Goal: Communication & Community: Share content

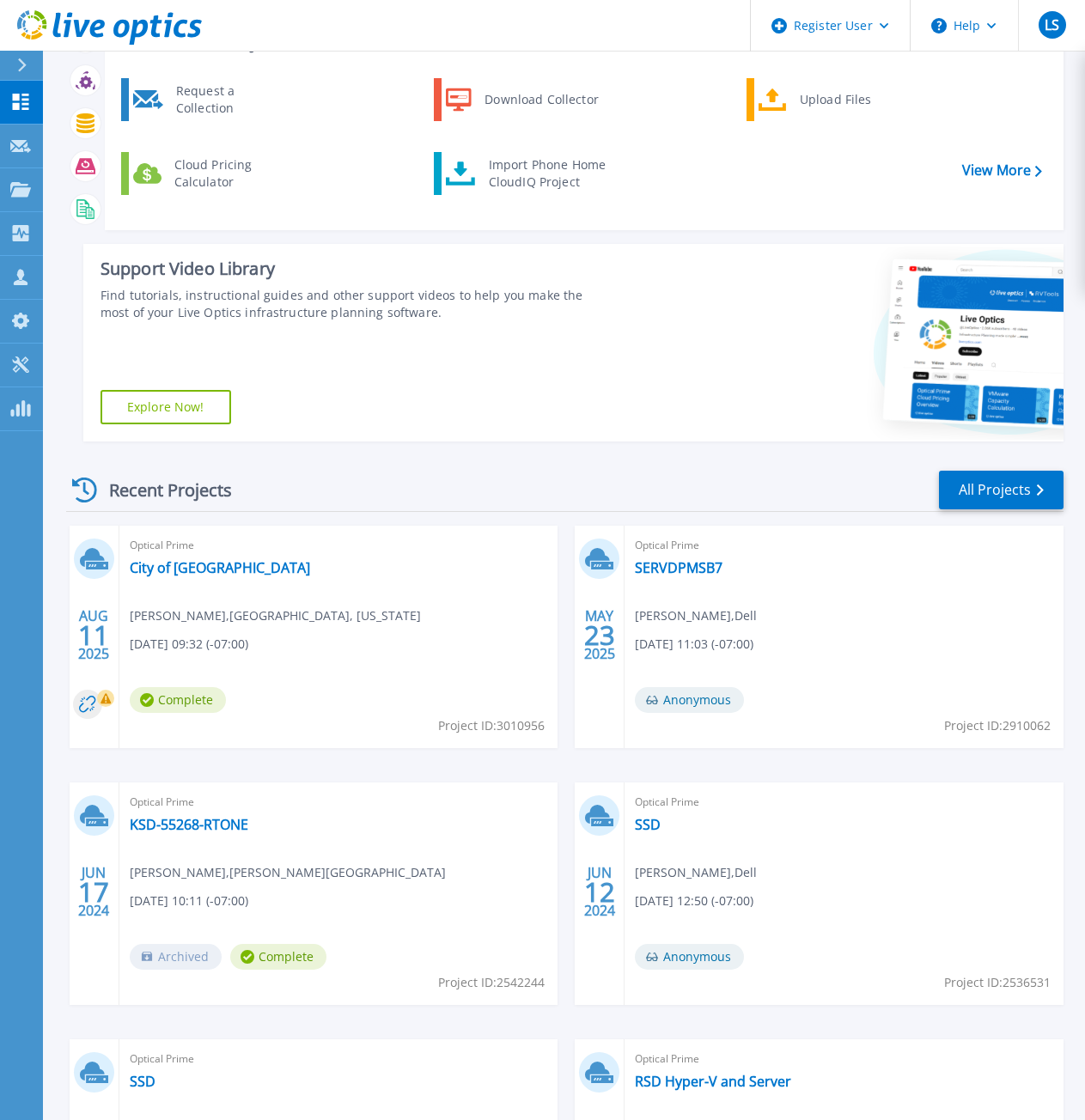
scroll to position [172, 0]
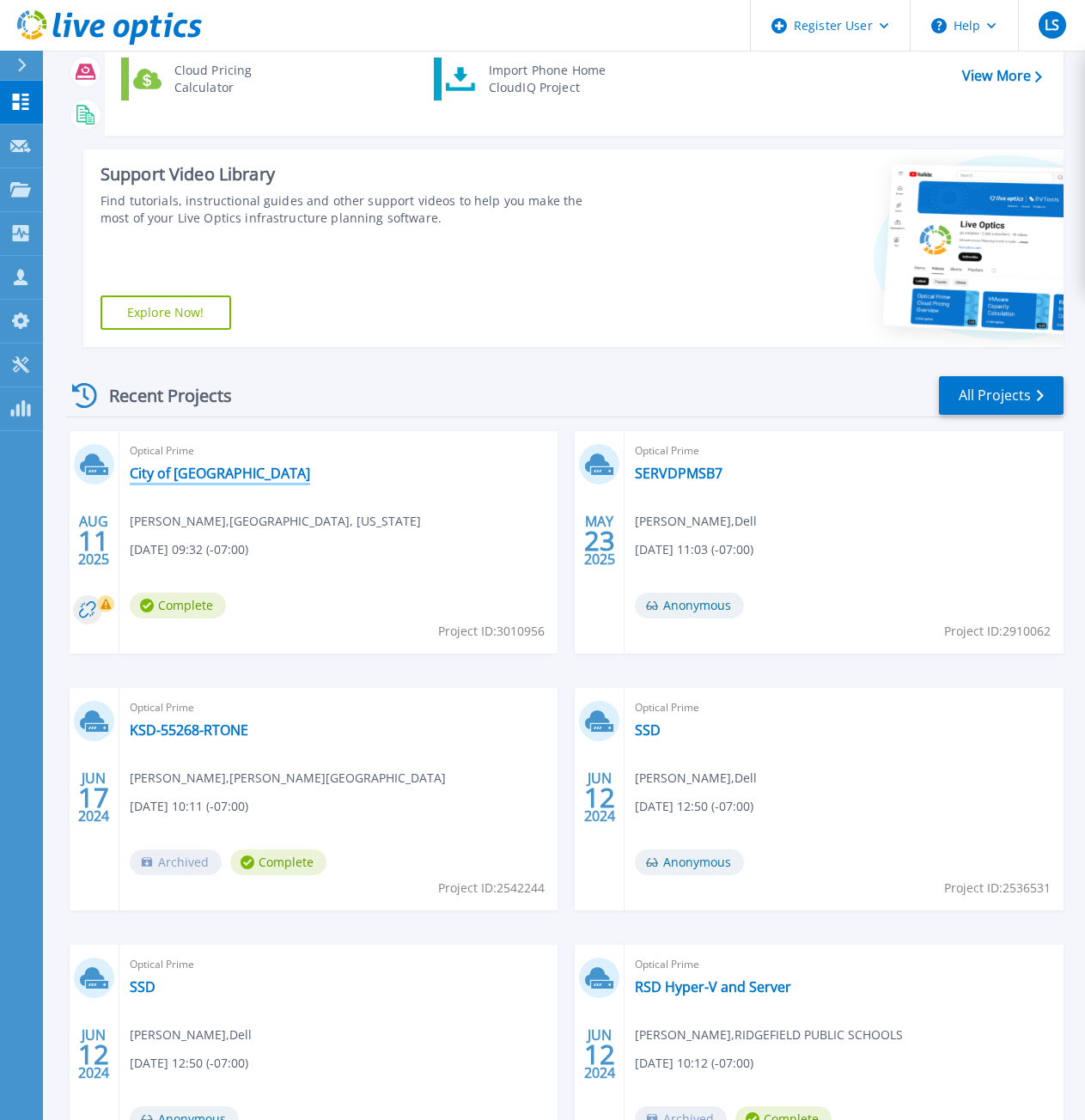
click at [196, 477] on link "City of [GEOGRAPHIC_DATA]" at bounding box center [220, 474] width 181 height 18
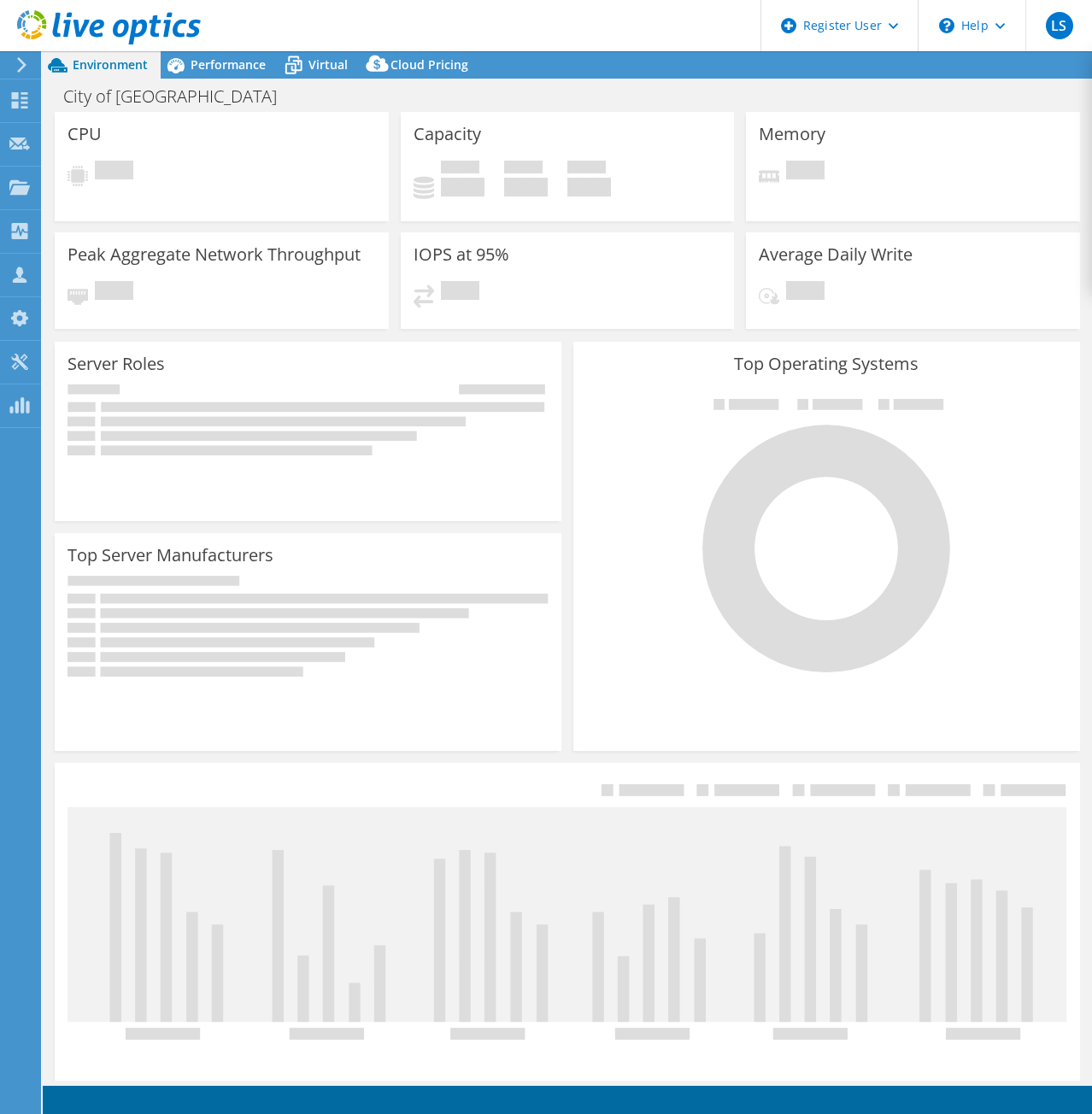
select select "USD"
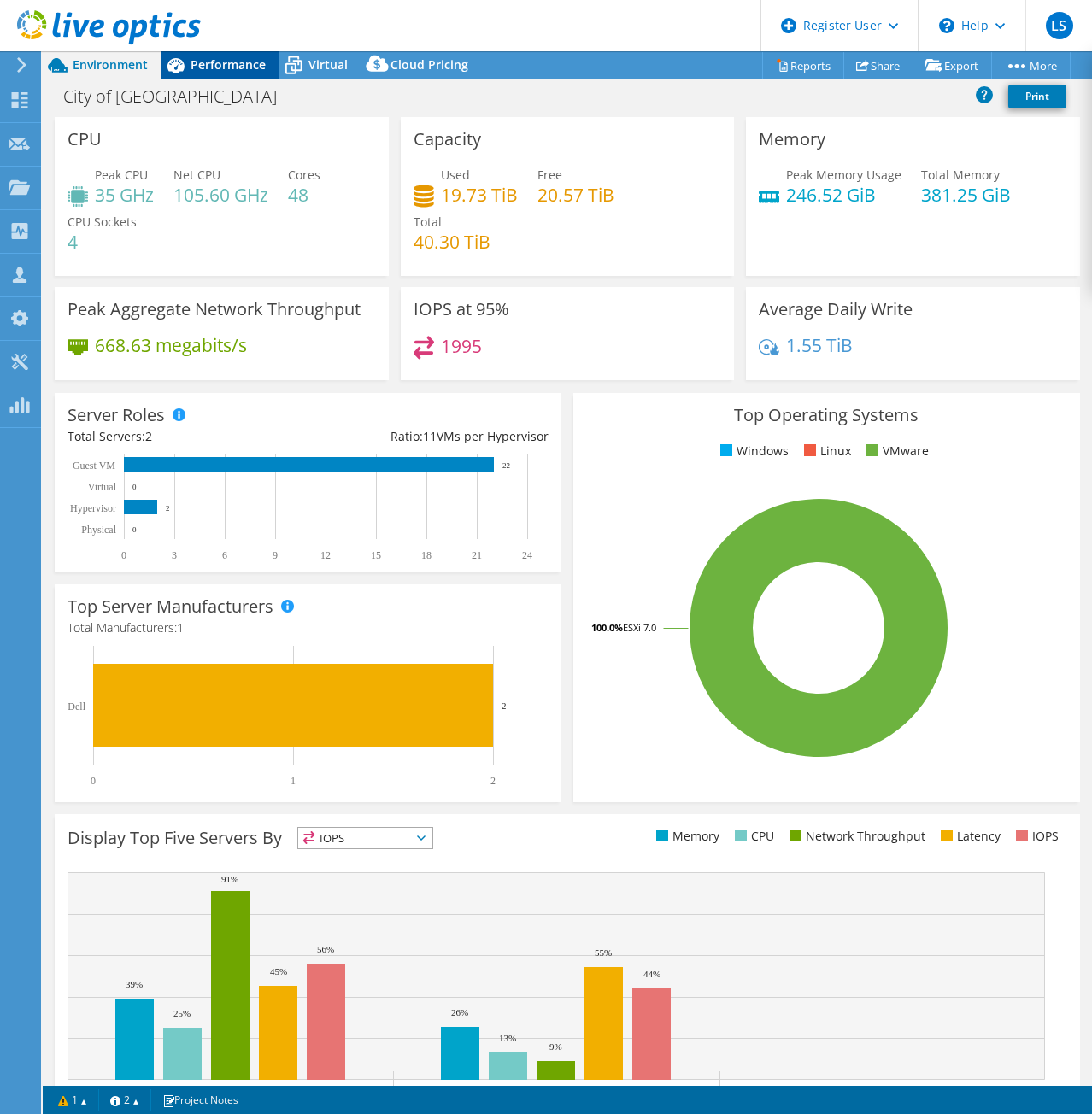
click at [236, 72] on span "Performance" at bounding box center [227, 64] width 75 height 17
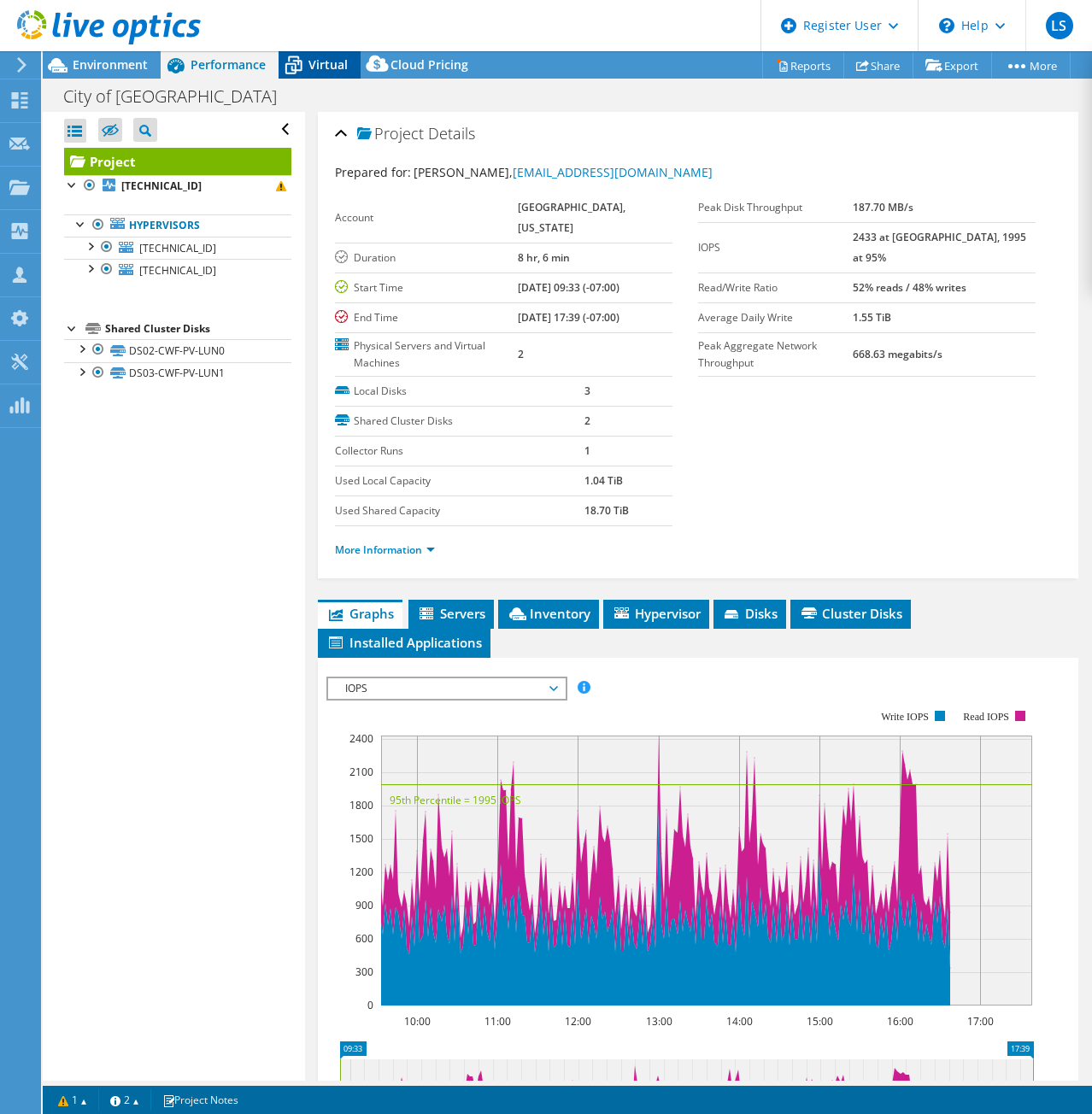
click at [348, 65] on div "Virtual" at bounding box center [320, 65] width 82 height 27
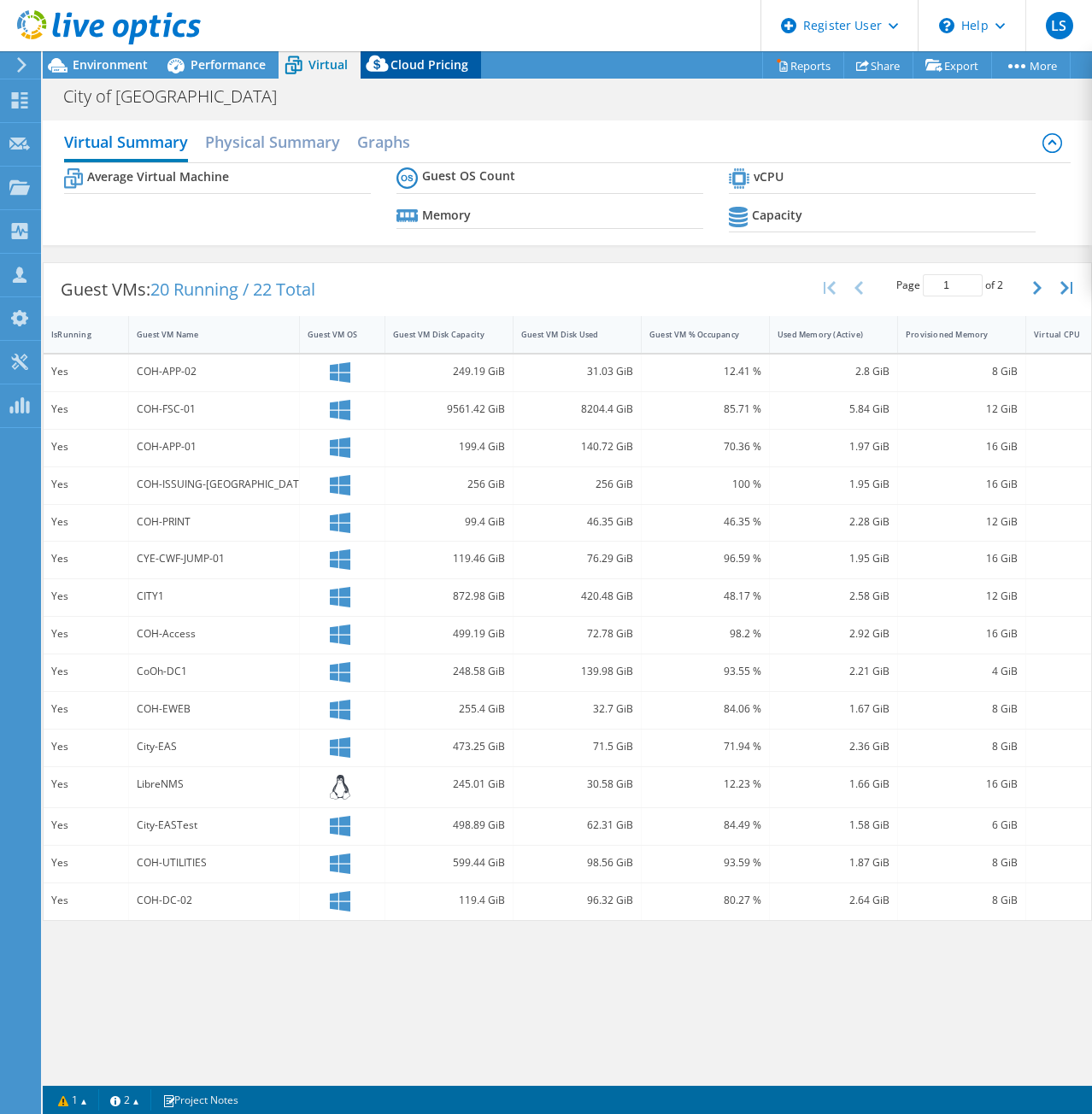
drag, startPoint x: 406, startPoint y: 59, endPoint x: 387, endPoint y: 60, distance: 19.0
click at [404, 59] on span "Cloud Pricing" at bounding box center [429, 64] width 78 height 17
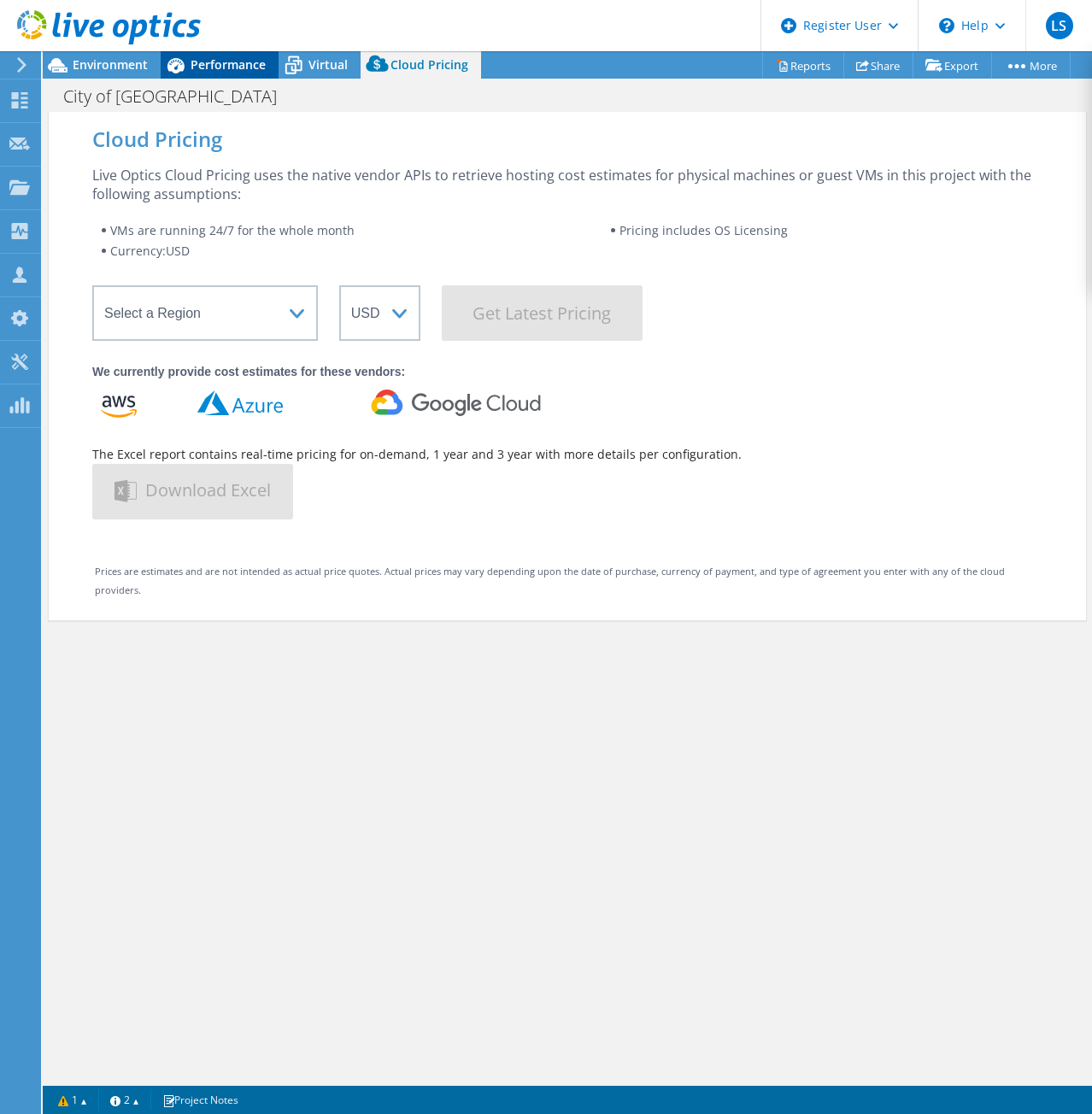
click at [234, 55] on div "Performance" at bounding box center [219, 65] width 118 height 27
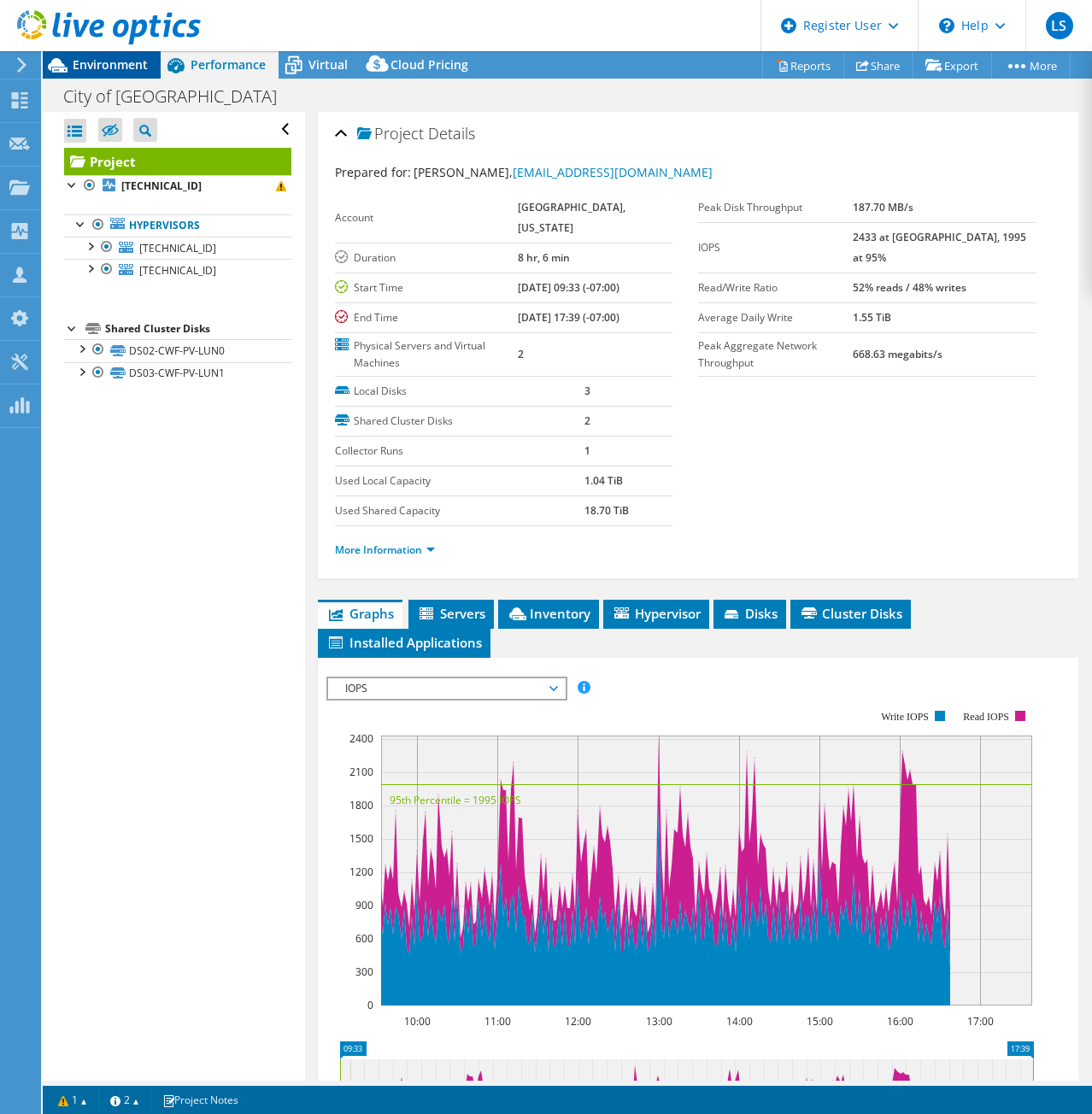
click at [119, 67] on span "Environment" at bounding box center [110, 64] width 75 height 17
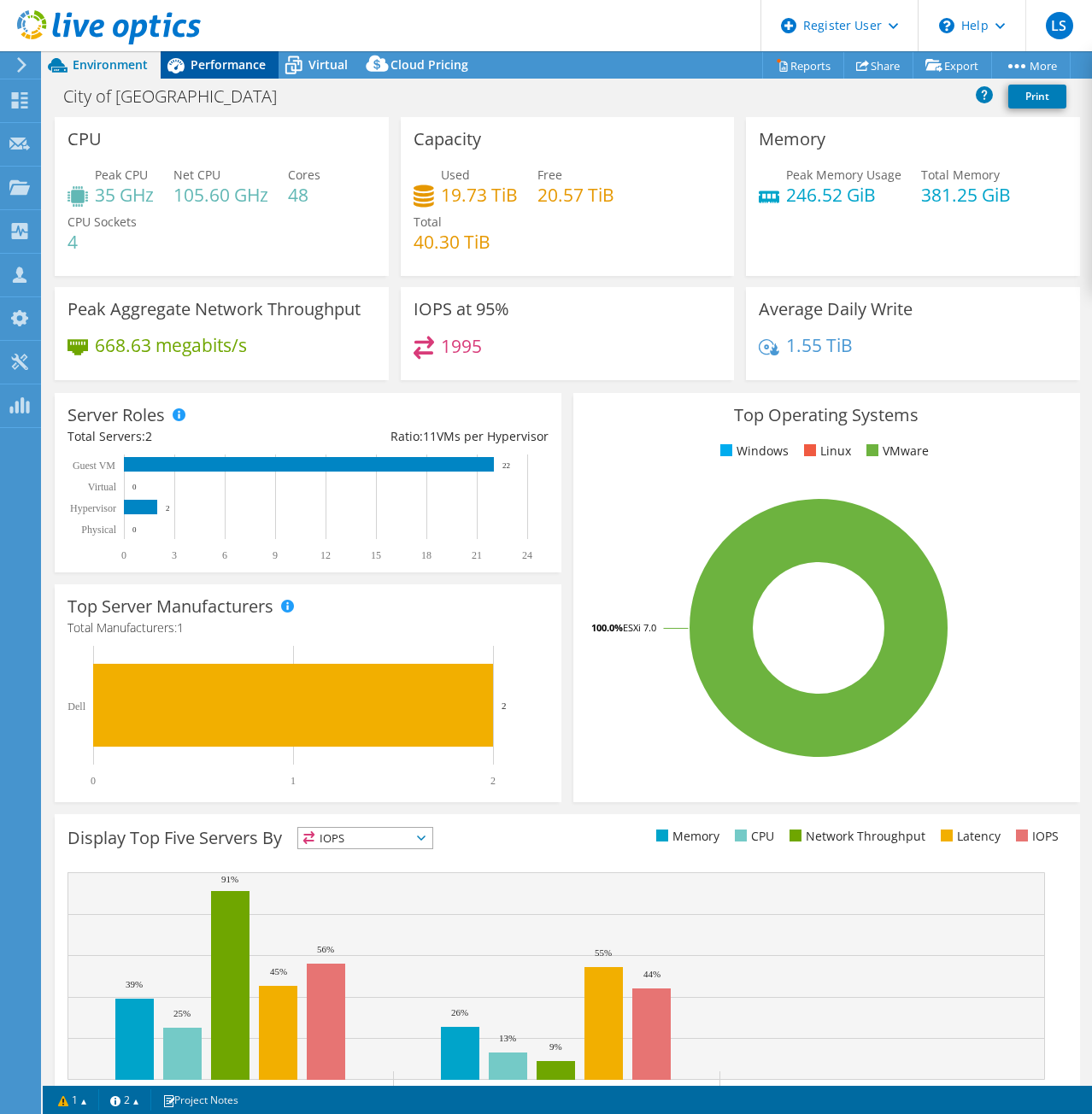
click at [209, 66] on span "Performance" at bounding box center [227, 64] width 75 height 17
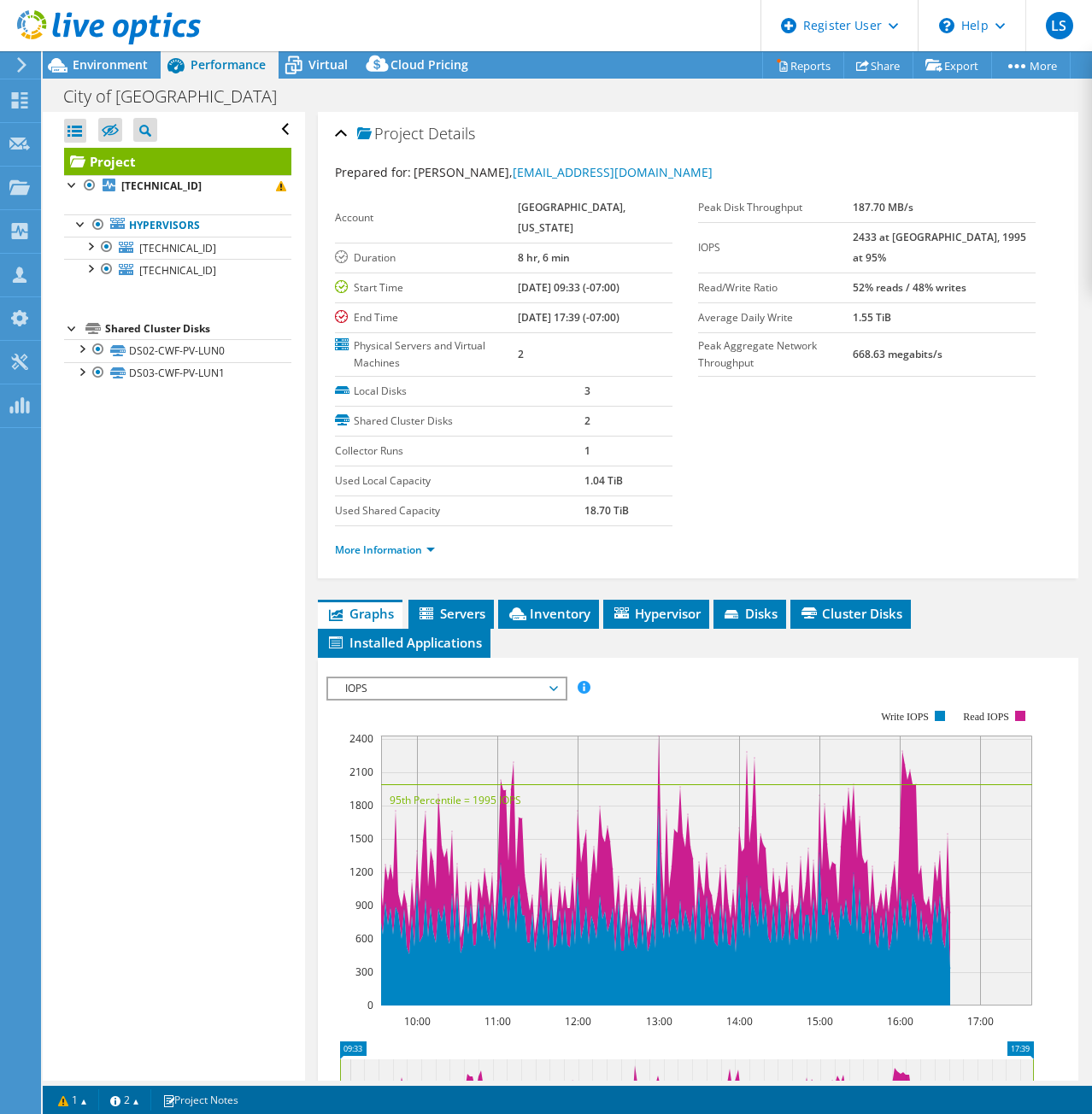
scroll to position [85, 0]
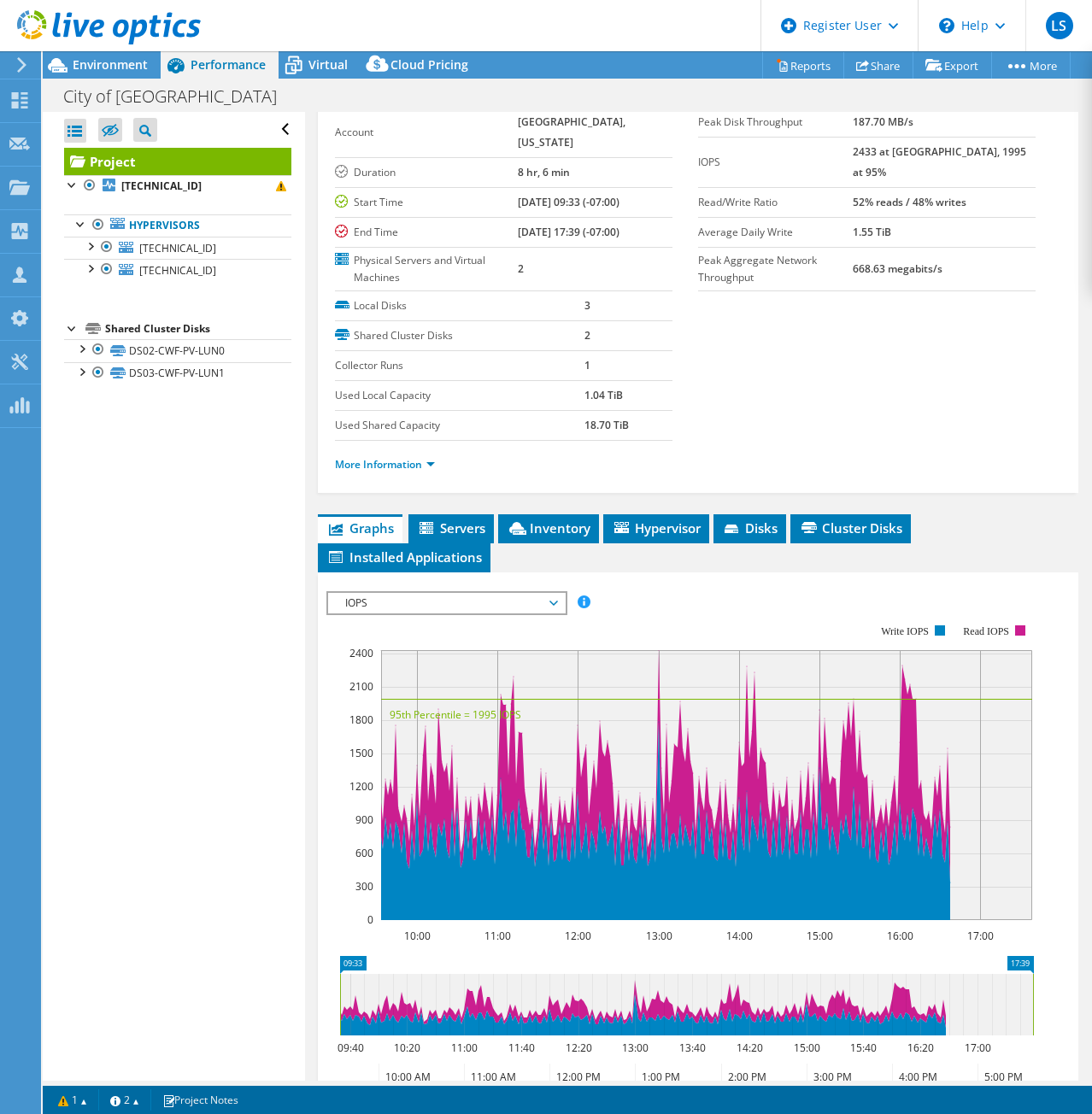
click at [88, 24] on icon at bounding box center [109, 28] width 184 height 35
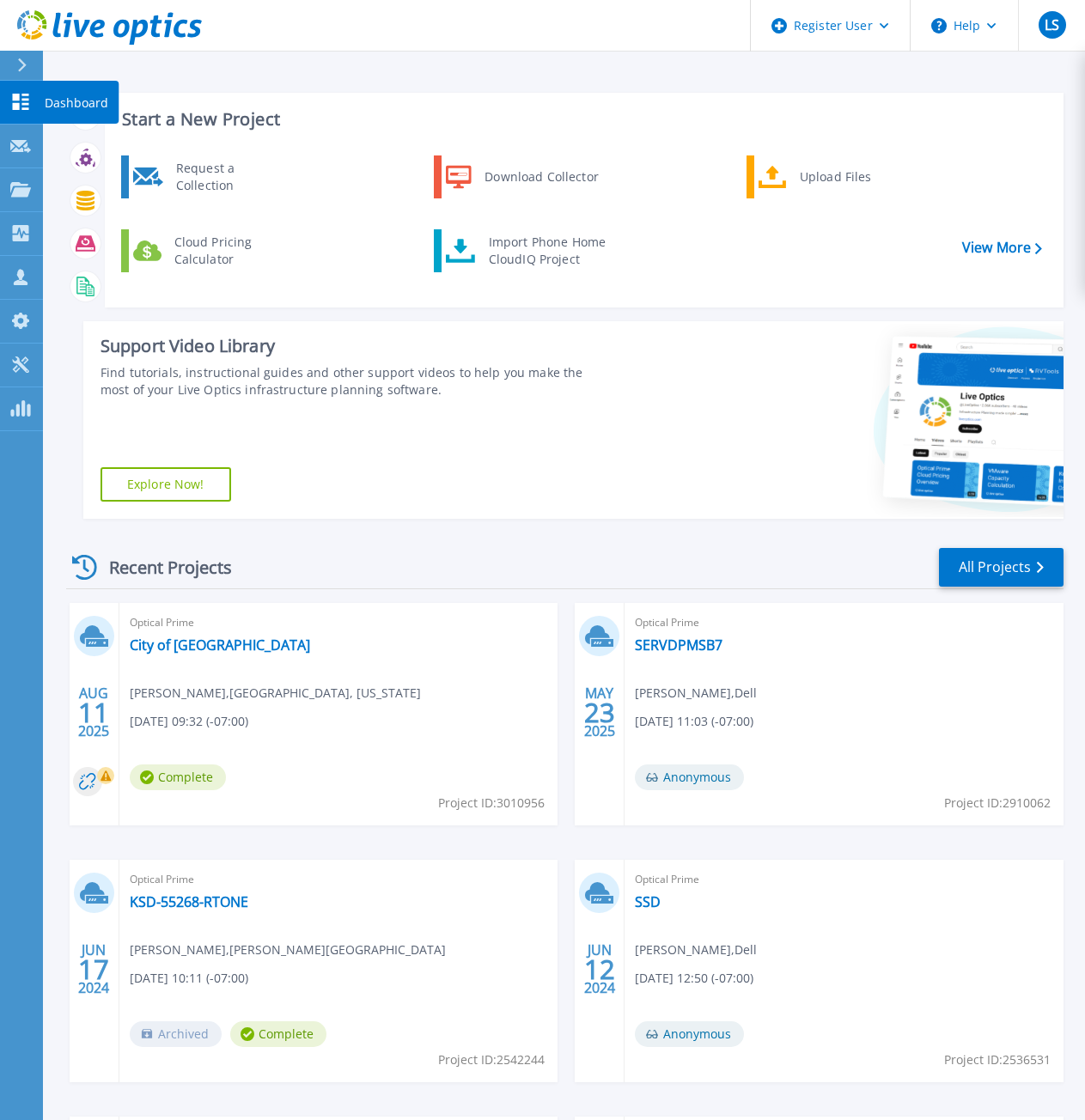
click at [32, 90] on link "Dashboard Dashboard" at bounding box center [21, 103] width 43 height 44
click at [27, 189] on icon at bounding box center [21, 188] width 21 height 15
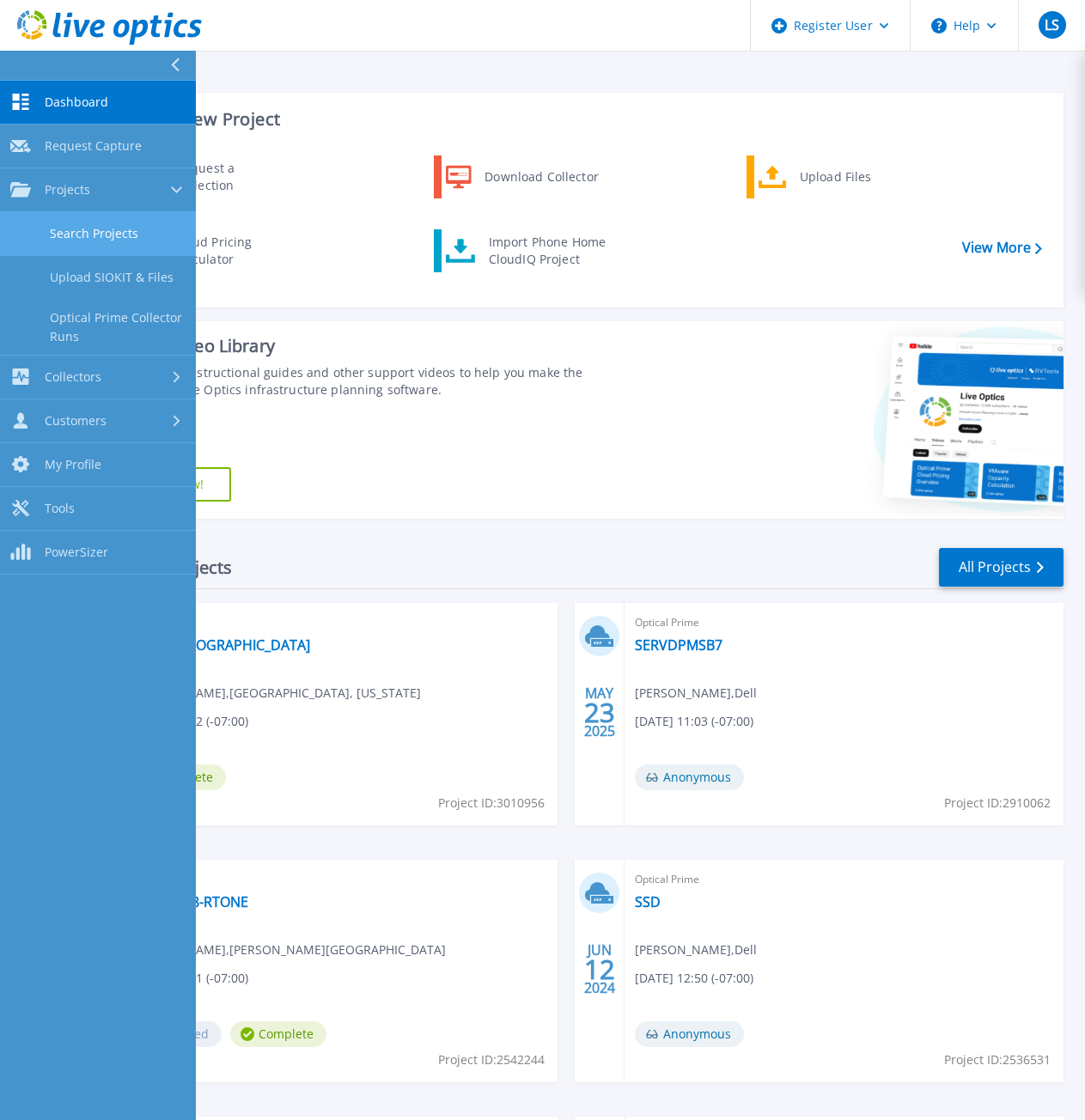
click at [106, 247] on link "Search Projects" at bounding box center [98, 233] width 196 height 44
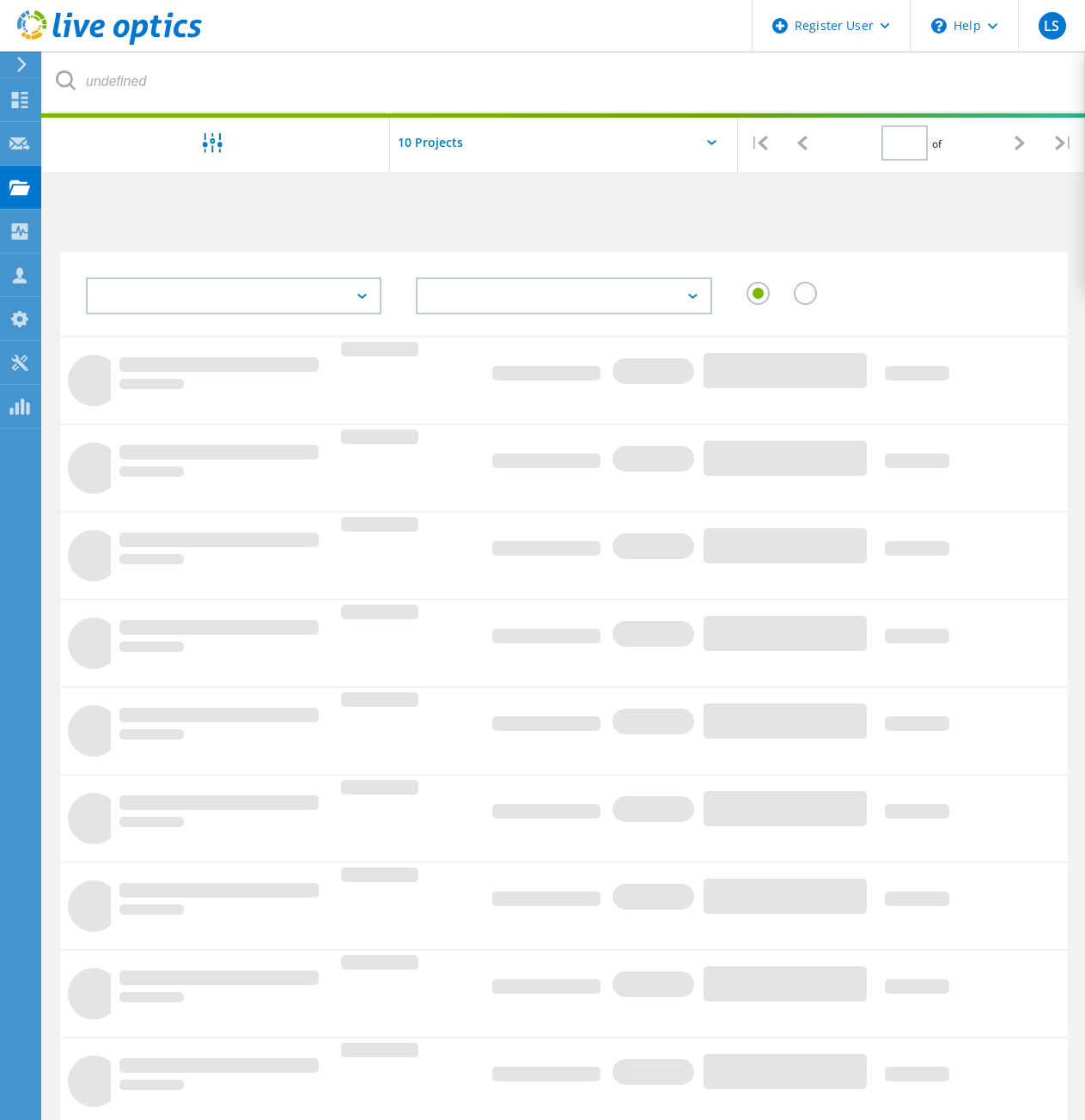
type input "1"
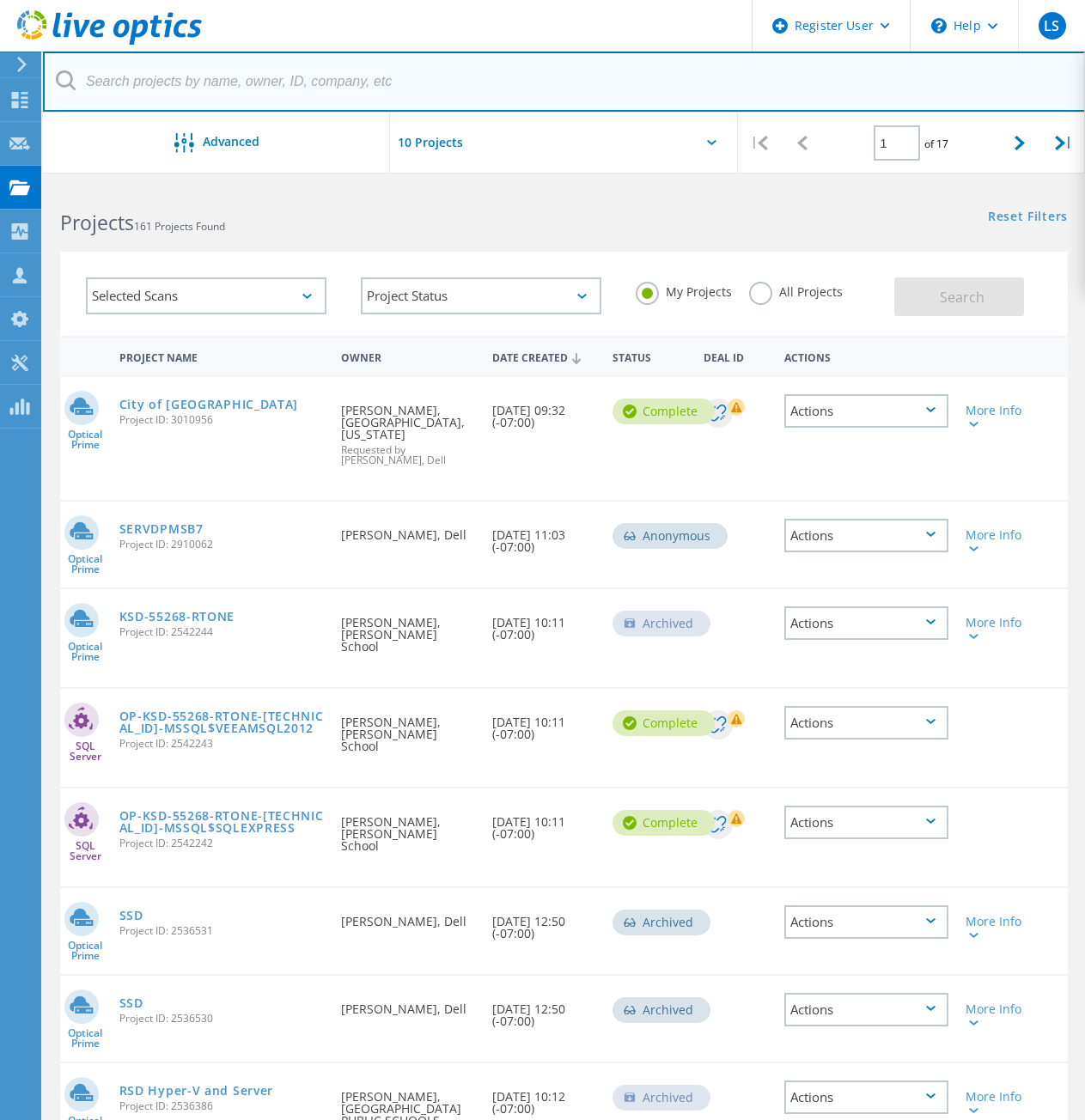
click at [296, 59] on input "text" at bounding box center [564, 82] width 1043 height 61
paste input "Aspears@oakharbor.org"
type input "[EMAIL_ADDRESS][DOMAIN_NAME]"
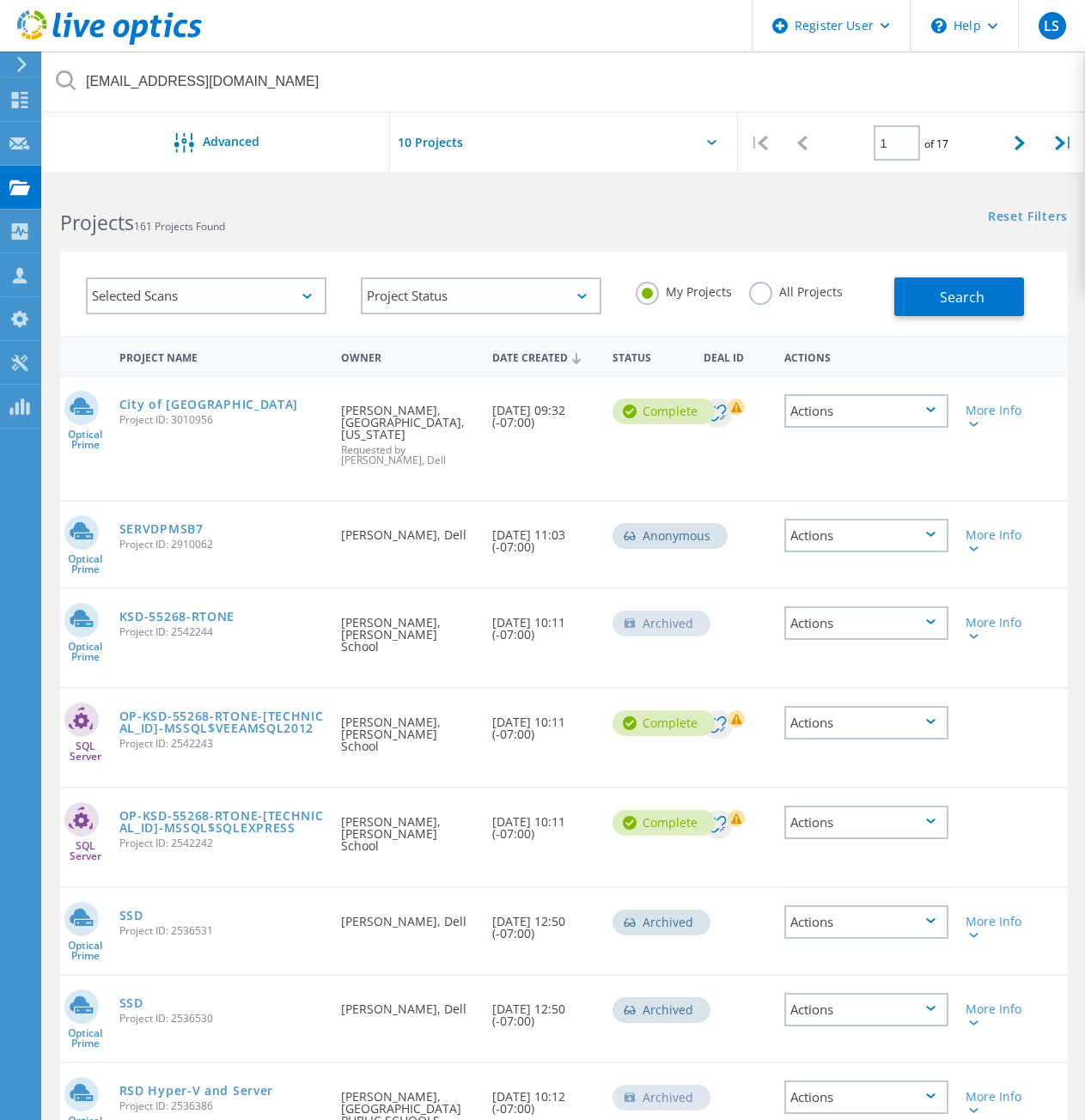
click at [766, 289] on label "All Projects" at bounding box center [796, 290] width 94 height 17
click at [0, 0] on input "All Projects" at bounding box center [0, 0] width 0 height 0
click at [941, 299] on span "Search" at bounding box center [962, 297] width 45 height 19
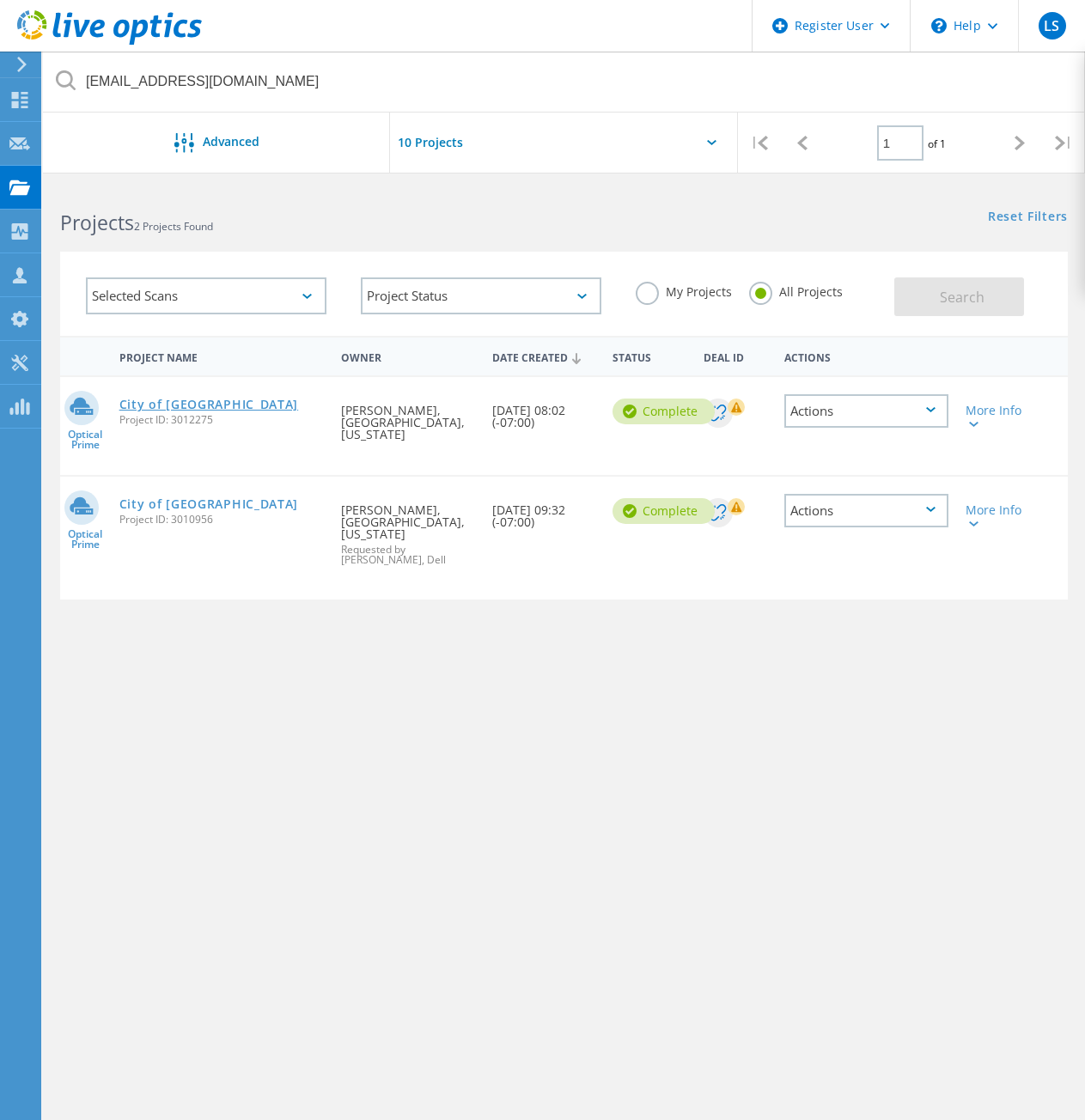
click at [187, 398] on link "City of [GEOGRAPHIC_DATA]" at bounding box center [209, 404] width 180 height 12
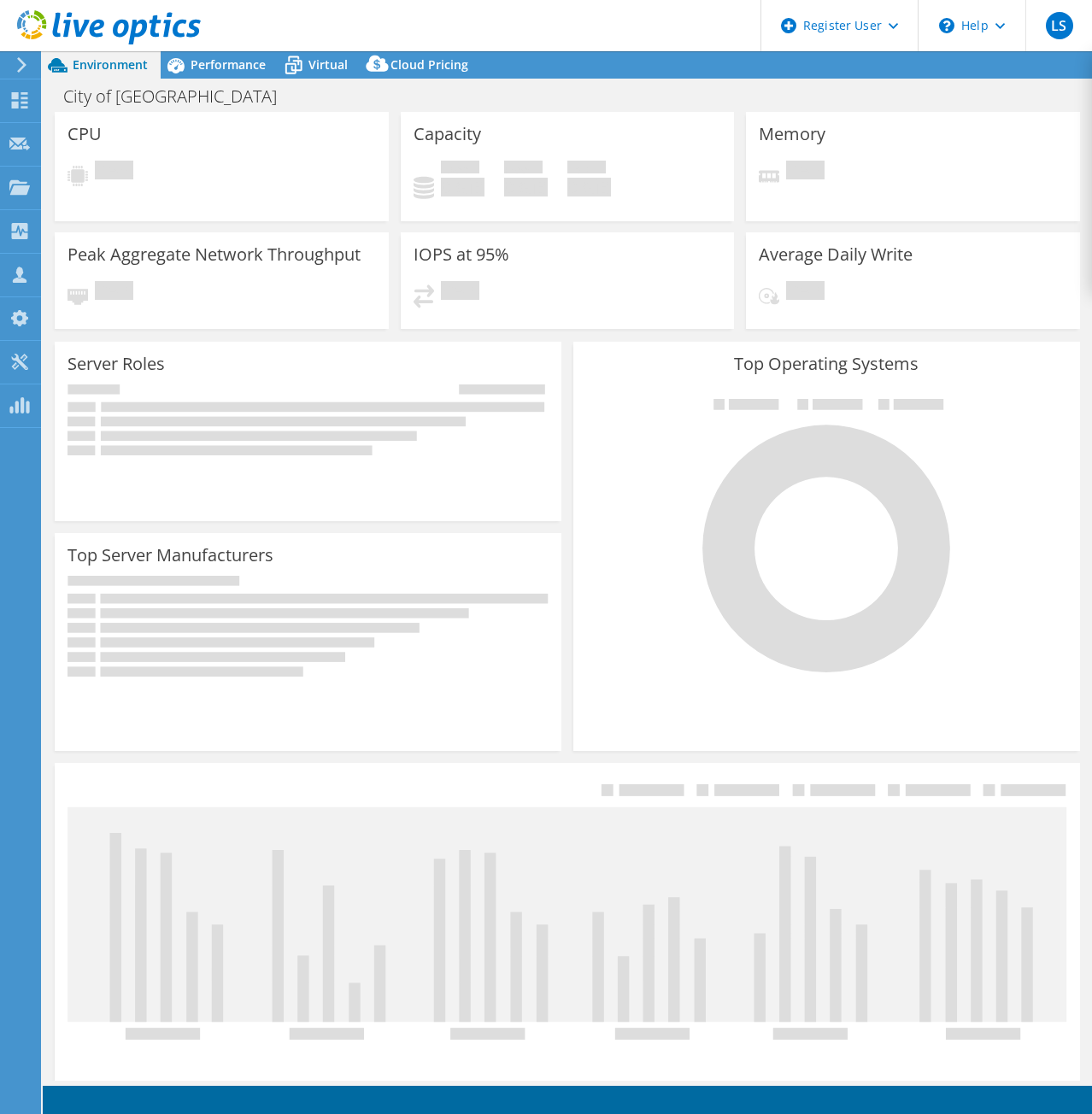
select select "USD"
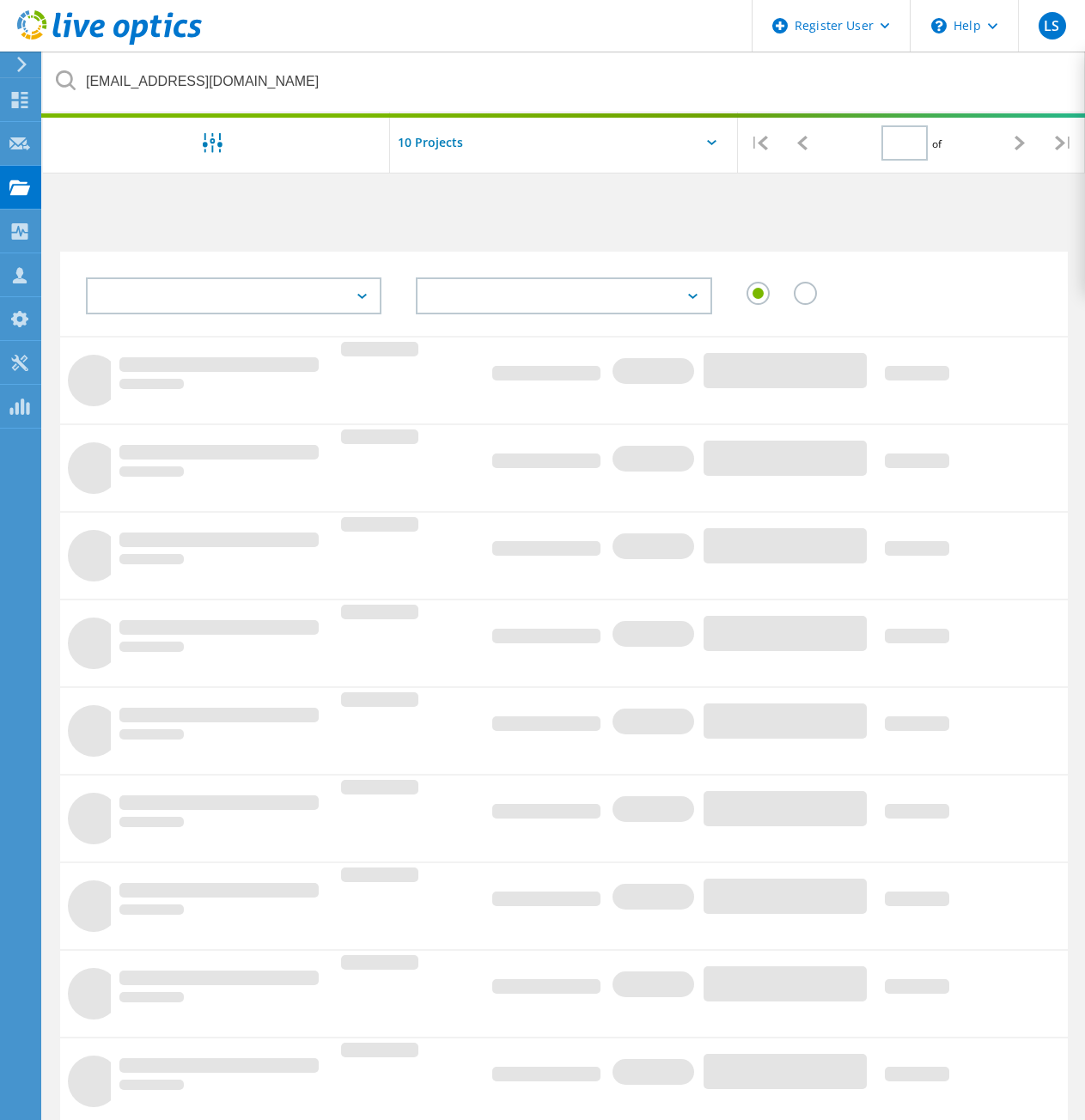
type input "1"
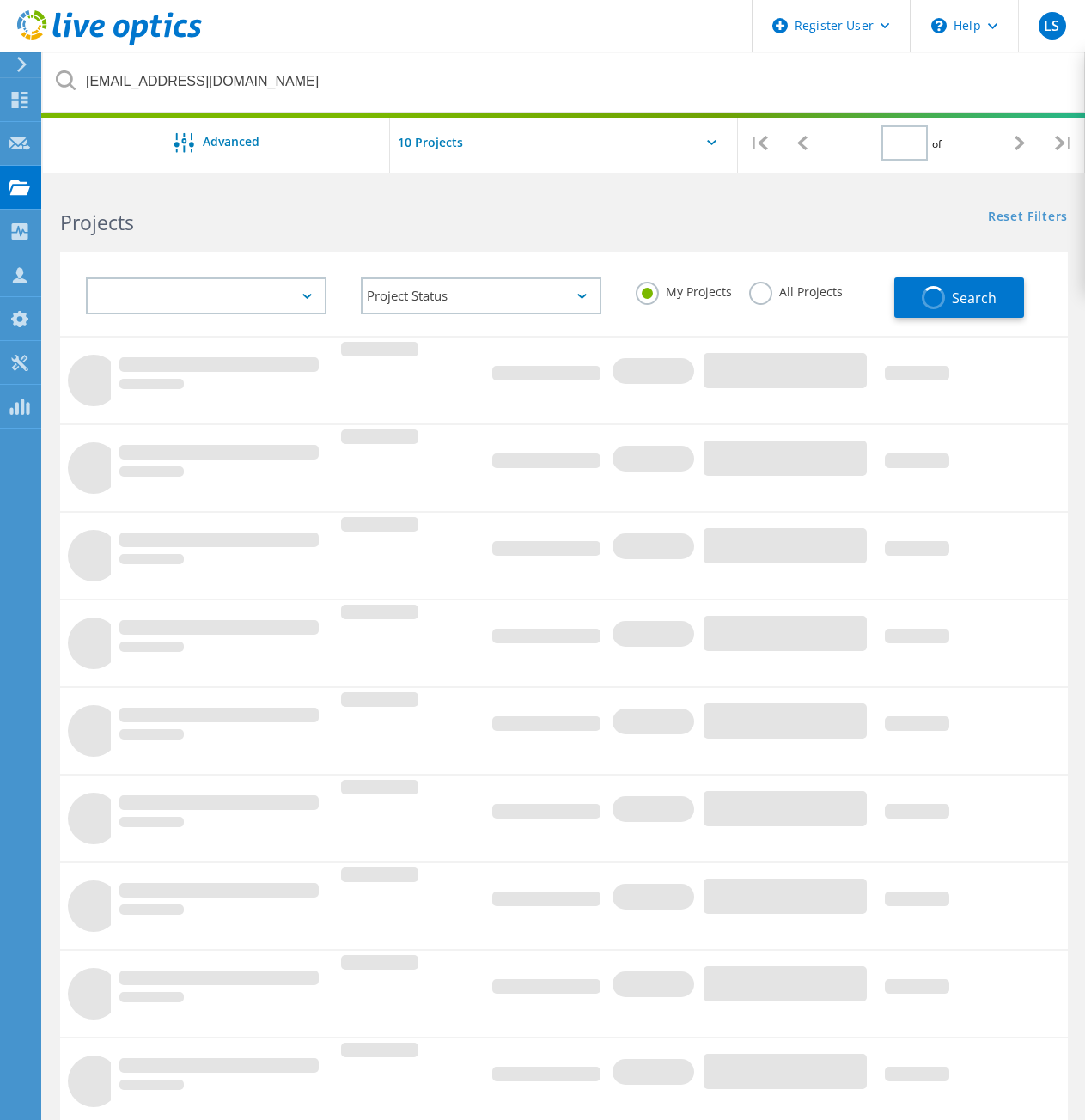
type input "1"
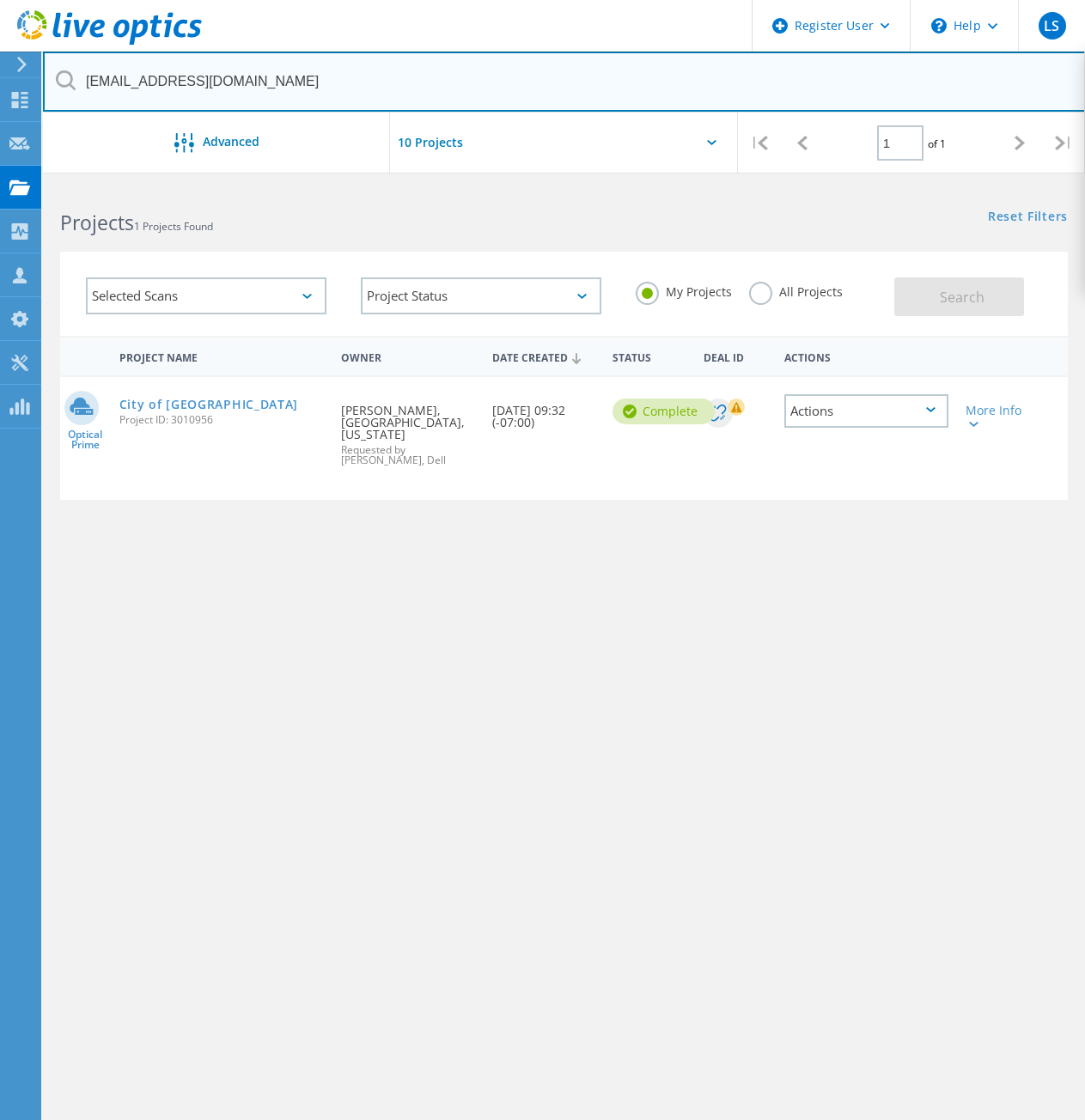
click at [294, 89] on input "[EMAIL_ADDRESS][DOMAIN_NAME]" at bounding box center [564, 82] width 1043 height 61
drag, startPoint x: 331, startPoint y: 85, endPoint x: -16, endPoint y: 97, distance: 347.2
click at [0, 97] on html "Register User \n Help Explore Helpful Articles Contact Support LS Dell User Lui…" at bounding box center [542, 613] width 1085 height 1227
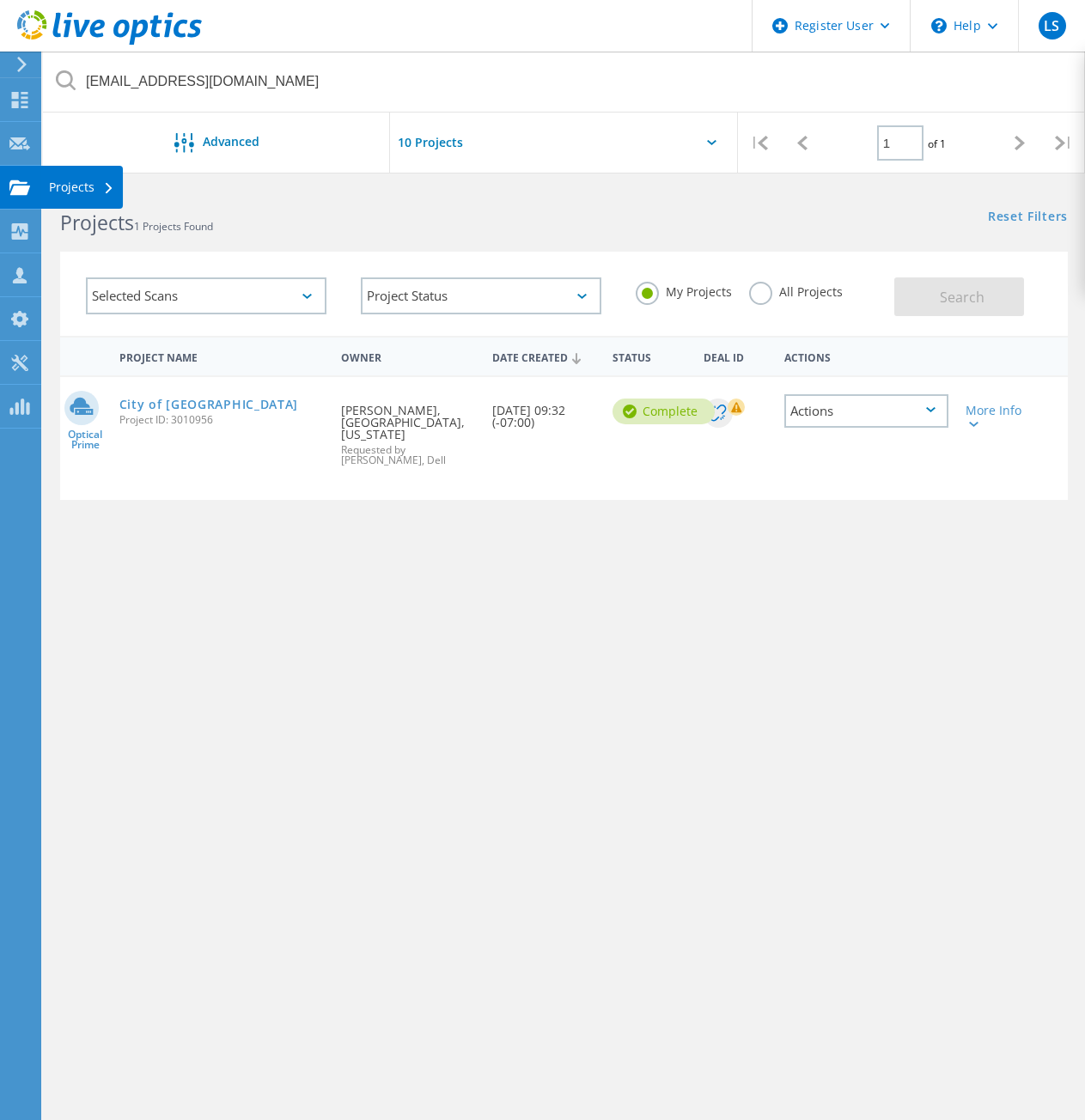
click at [17, 187] on use at bounding box center [20, 187] width 21 height 15
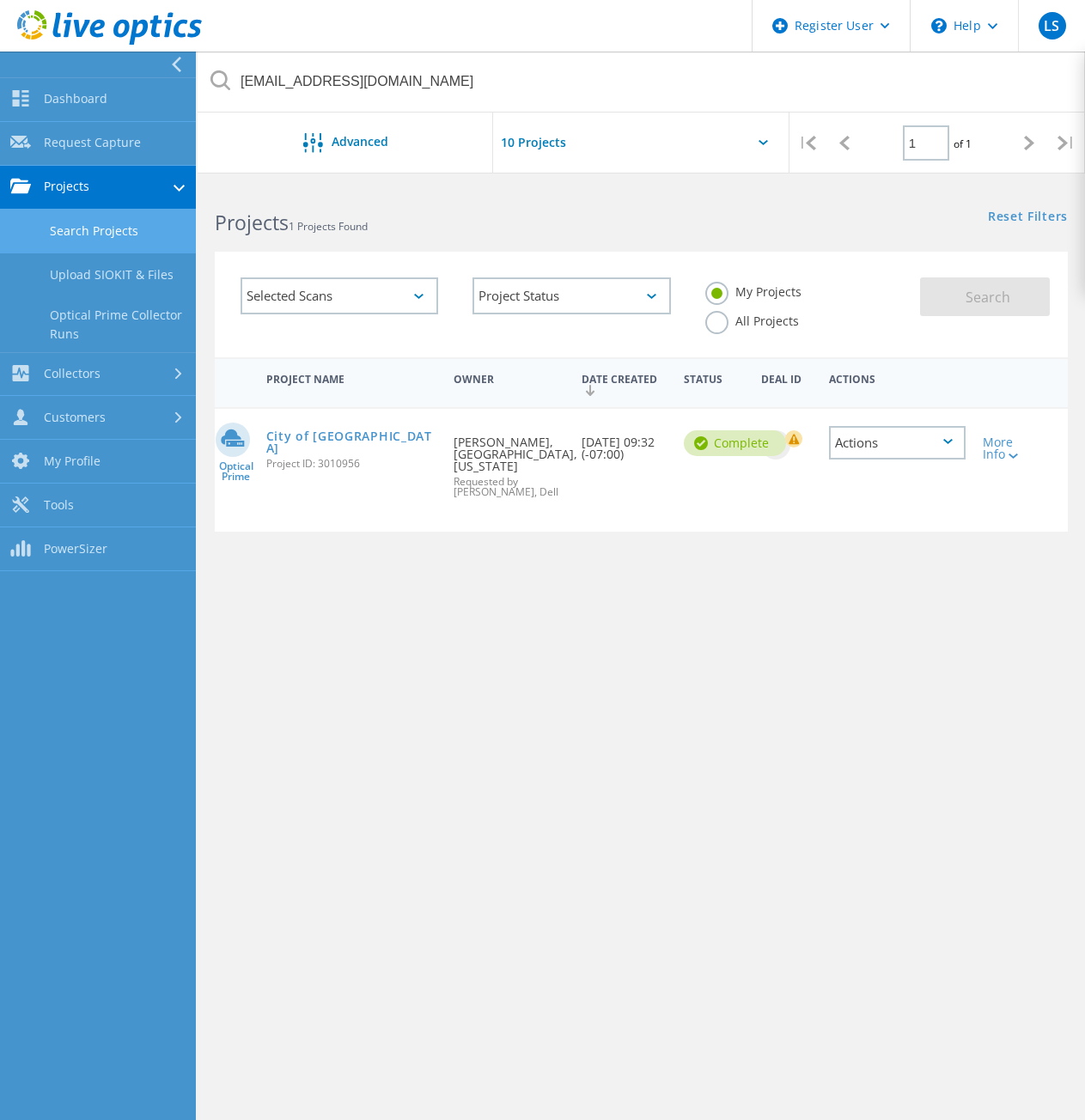
click at [88, 223] on link "Search Projects" at bounding box center [98, 231] width 196 height 44
click at [89, 236] on link "Search Projects" at bounding box center [98, 231] width 196 height 44
click at [674, 669] on div "Project Name Owner Date Created Status Deal Id Actions Optical Prime City of Oa…" at bounding box center [641, 580] width 853 height 446
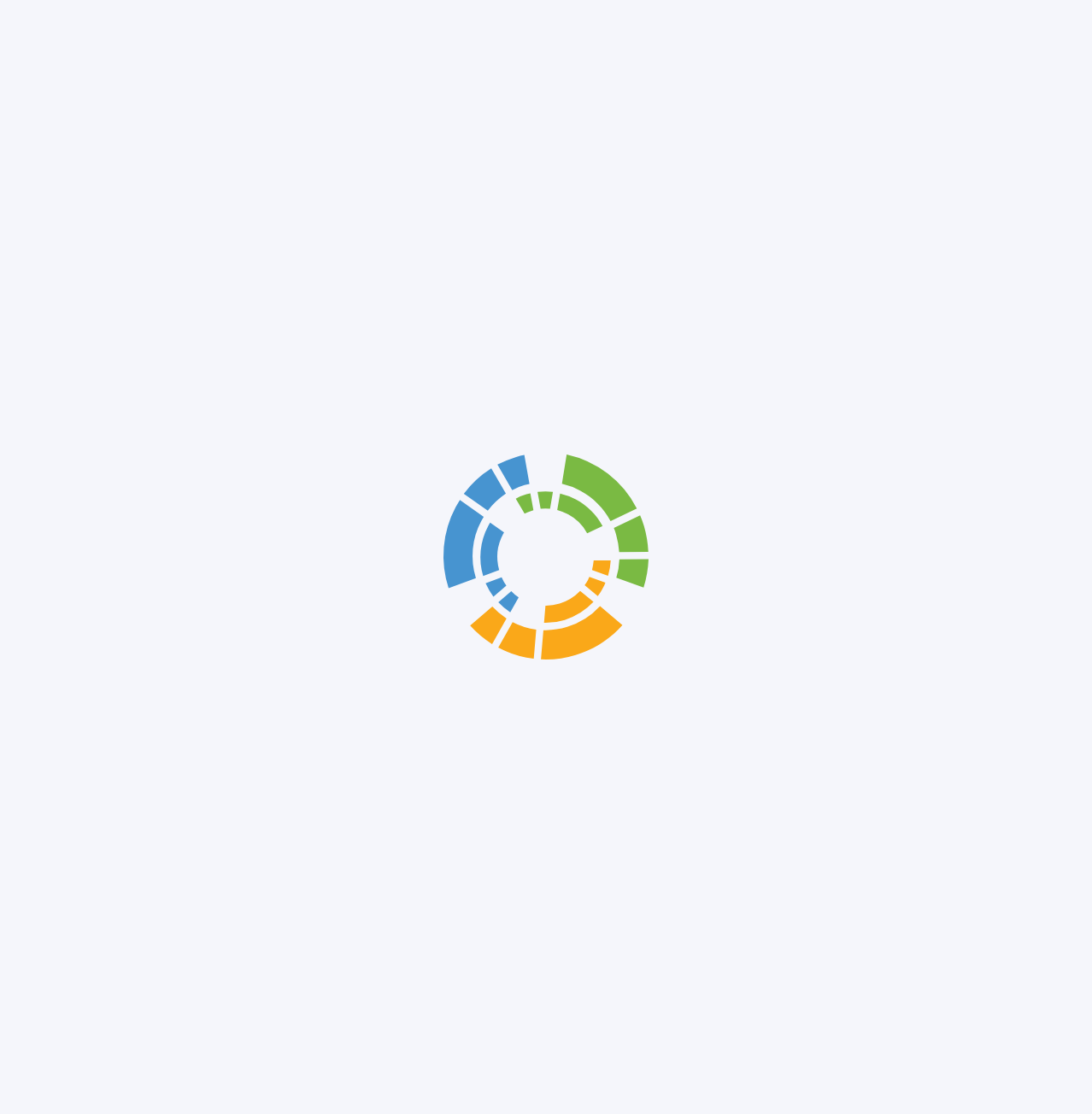
click at [51, 25] on div at bounding box center [546, 557] width 1092 height 1114
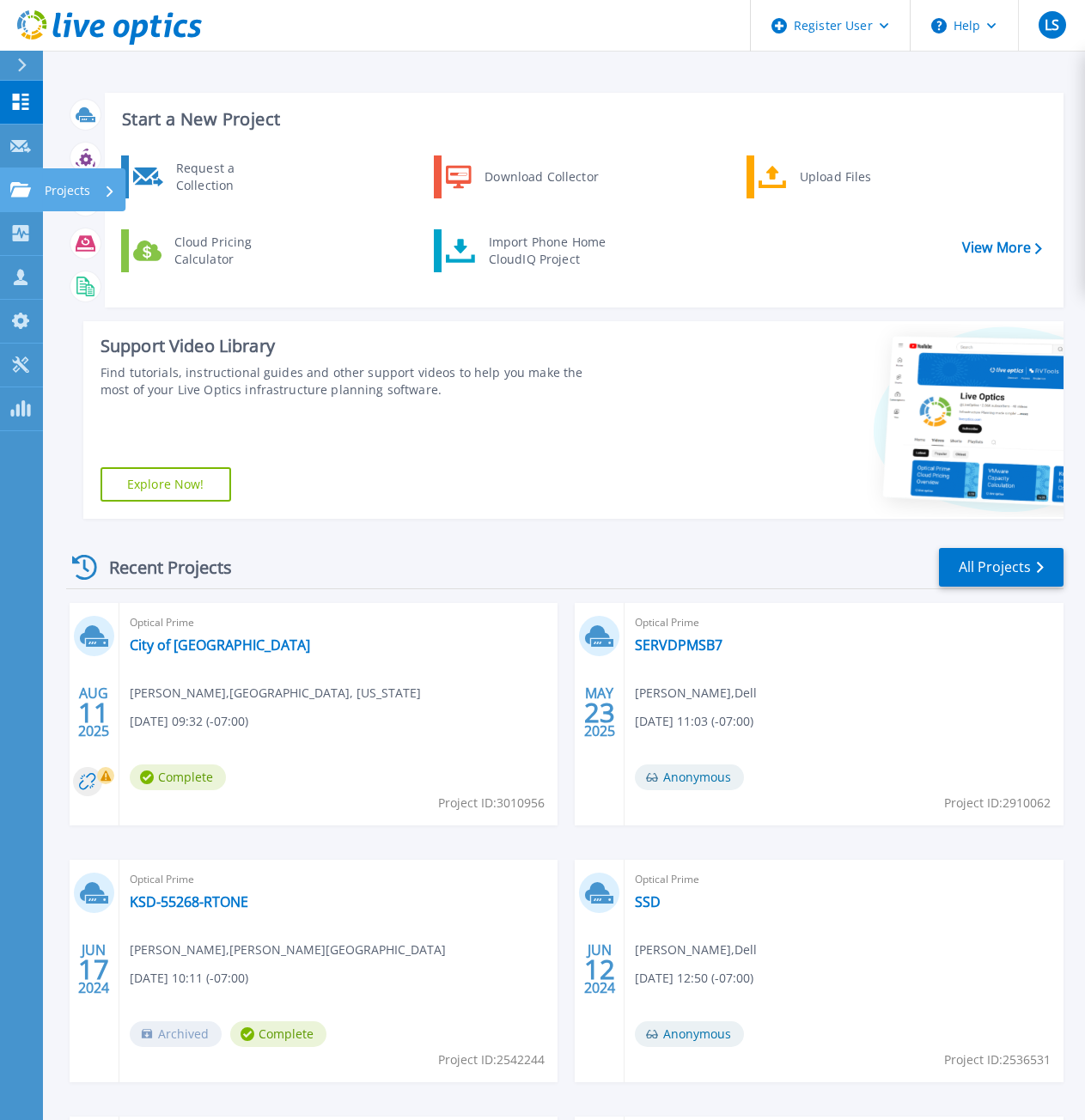
click at [20, 197] on link "Projects Projects" at bounding box center [21, 189] width 43 height 44
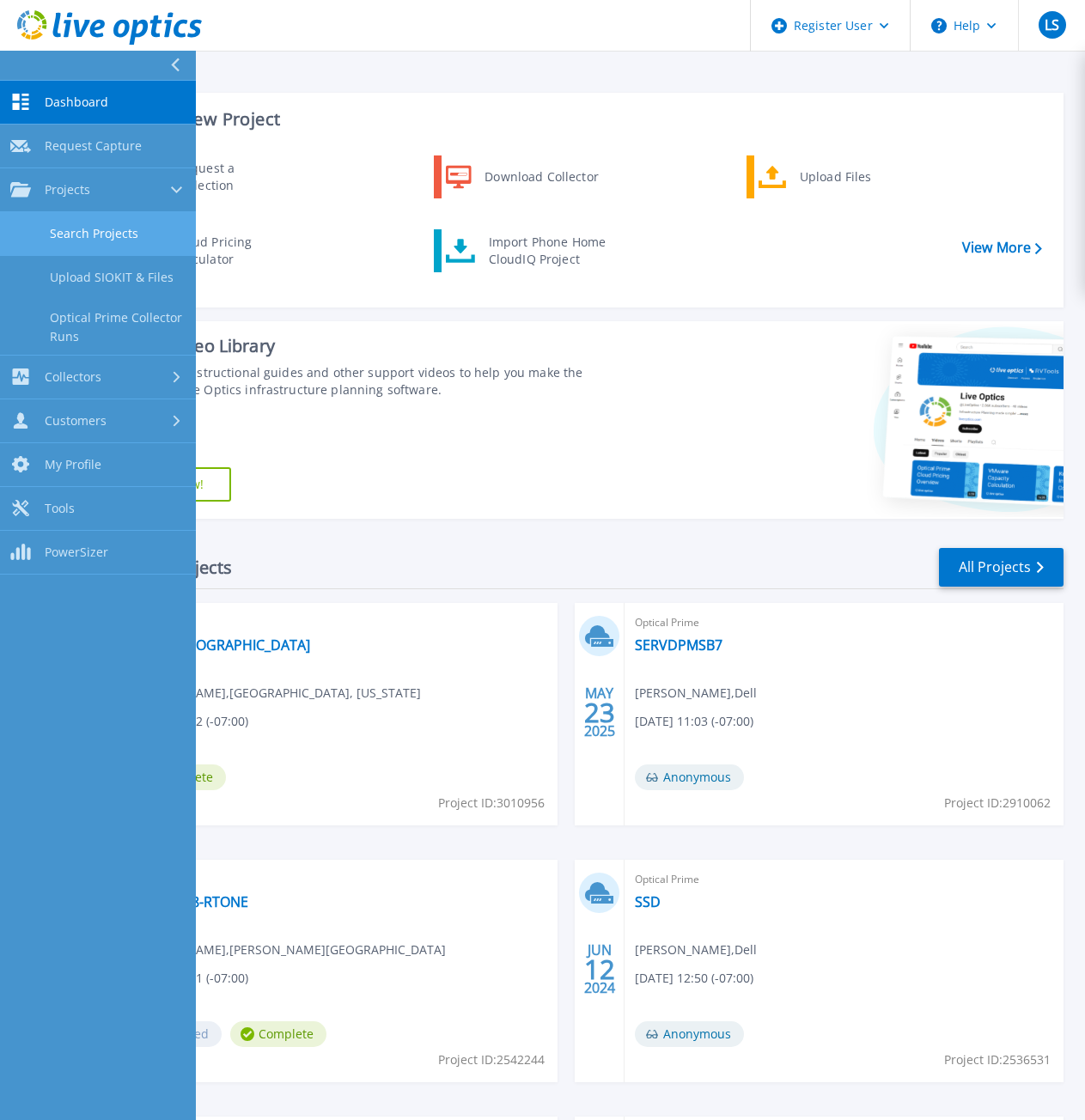
click at [78, 231] on link "Search Projects" at bounding box center [98, 233] width 196 height 44
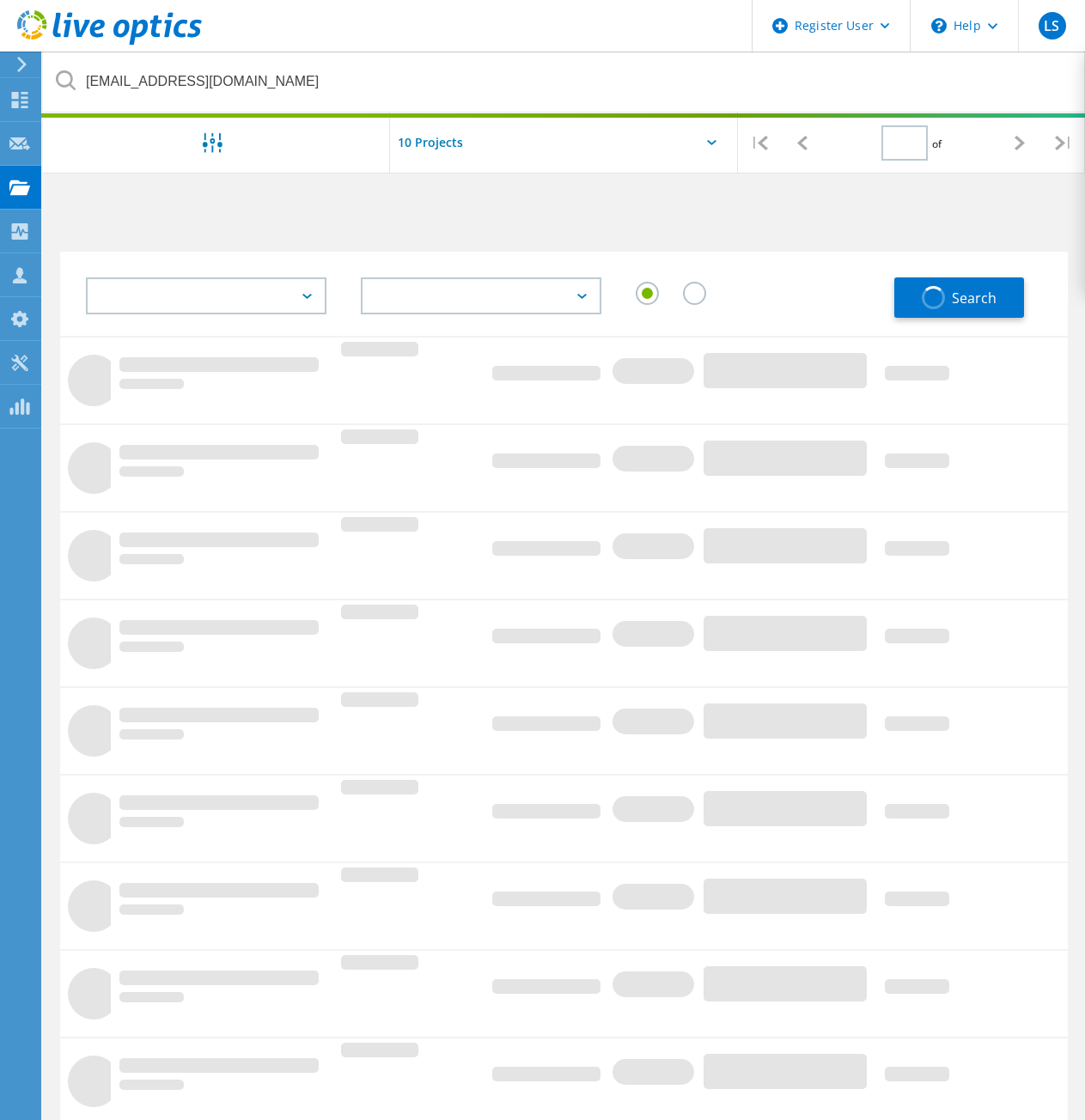
type input "1"
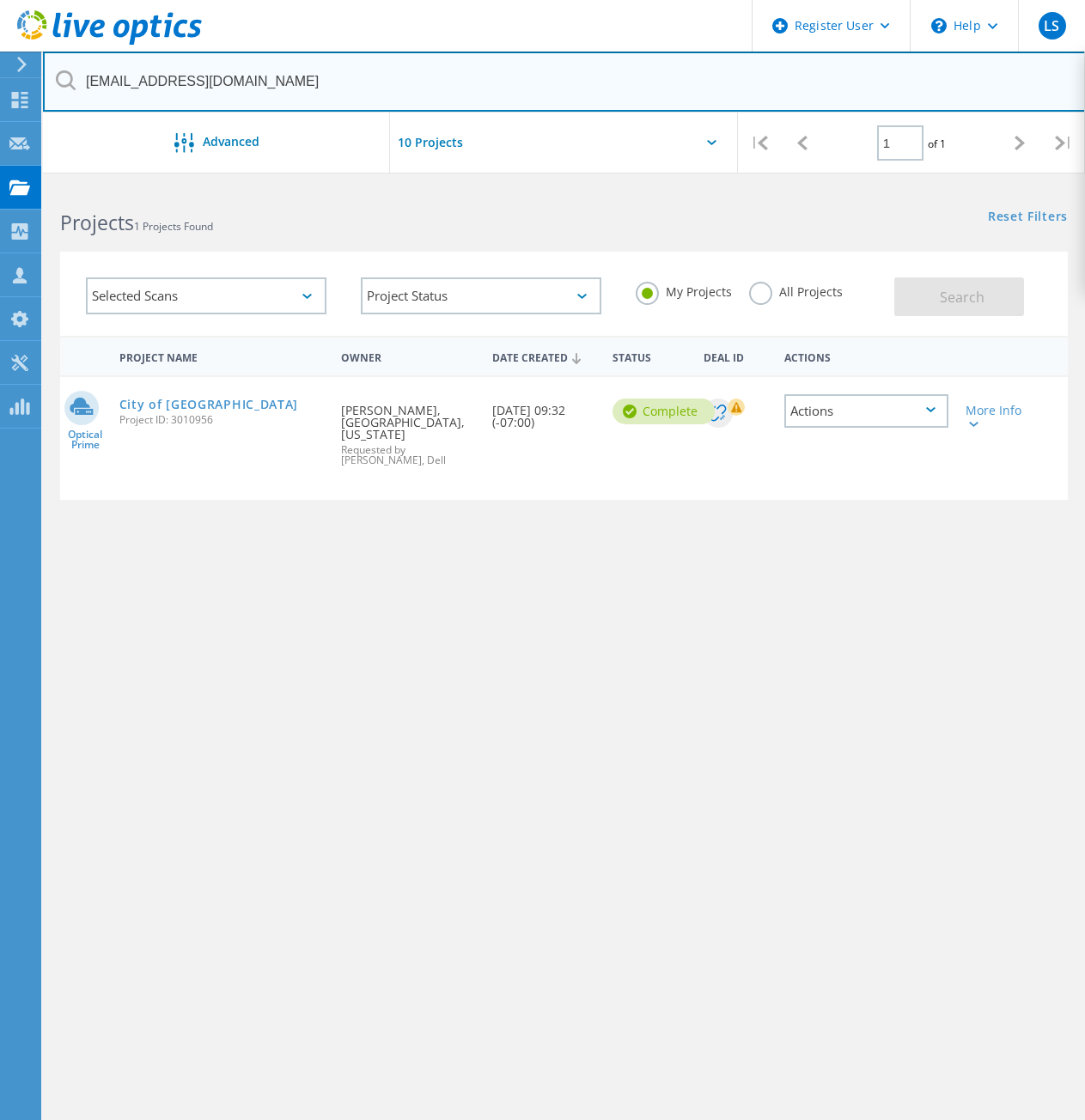
drag, startPoint x: 253, startPoint y: 75, endPoint x: 52, endPoint y: 75, distance: 201.0
click at [52, 75] on input "[EMAIL_ADDRESS][DOMAIN_NAME]" at bounding box center [564, 82] width 1043 height 61
paste input "[EMAIL_ADDRESS][DOMAIN_NAME]"
type input "[EMAIL_ADDRESS][DOMAIN_NAME]"
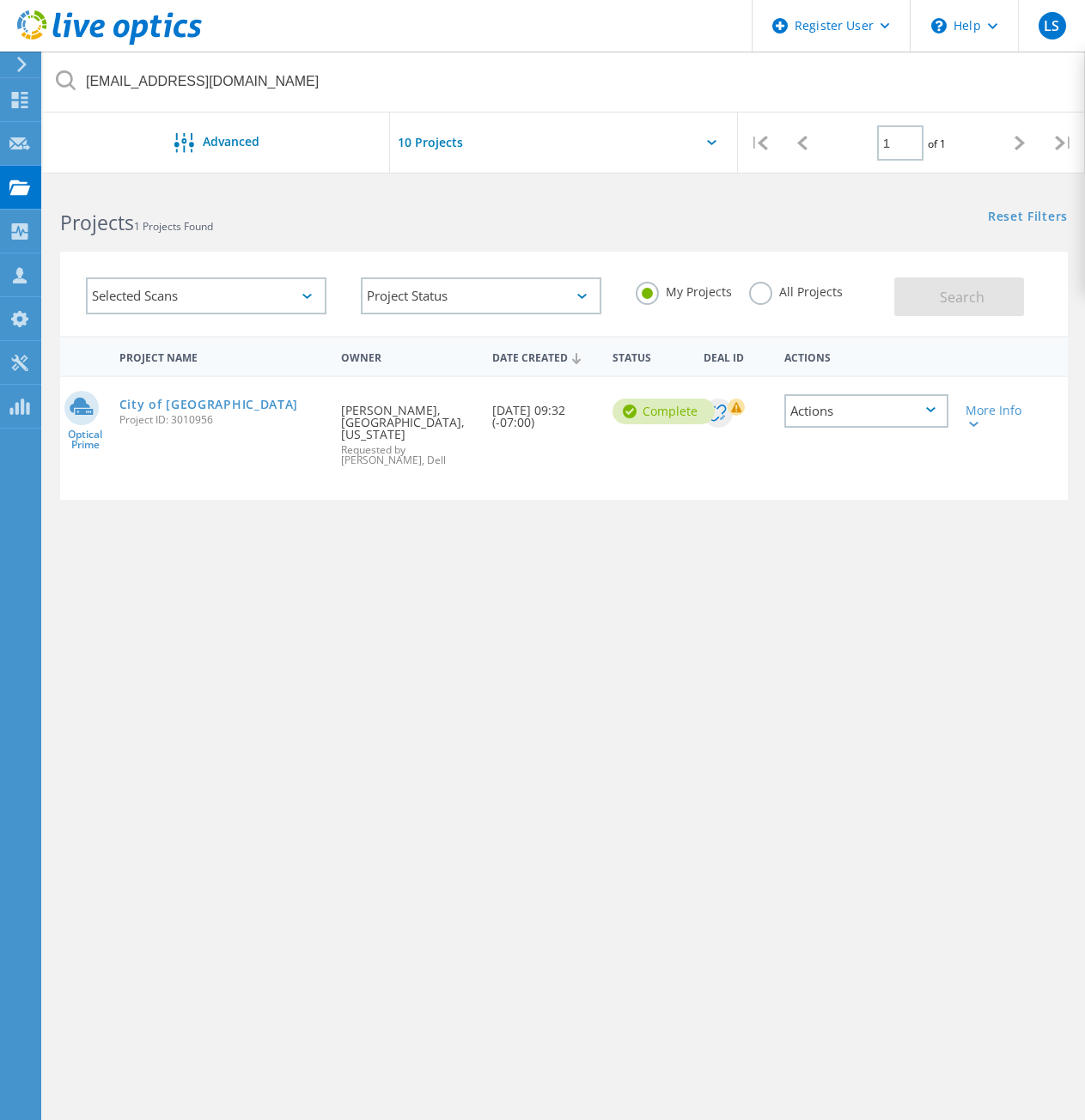
click at [769, 288] on label "All Projects" at bounding box center [796, 290] width 94 height 17
click at [0, 0] on input "All Projects" at bounding box center [0, 0] width 0 height 0
click at [942, 299] on button "Search" at bounding box center [959, 297] width 130 height 39
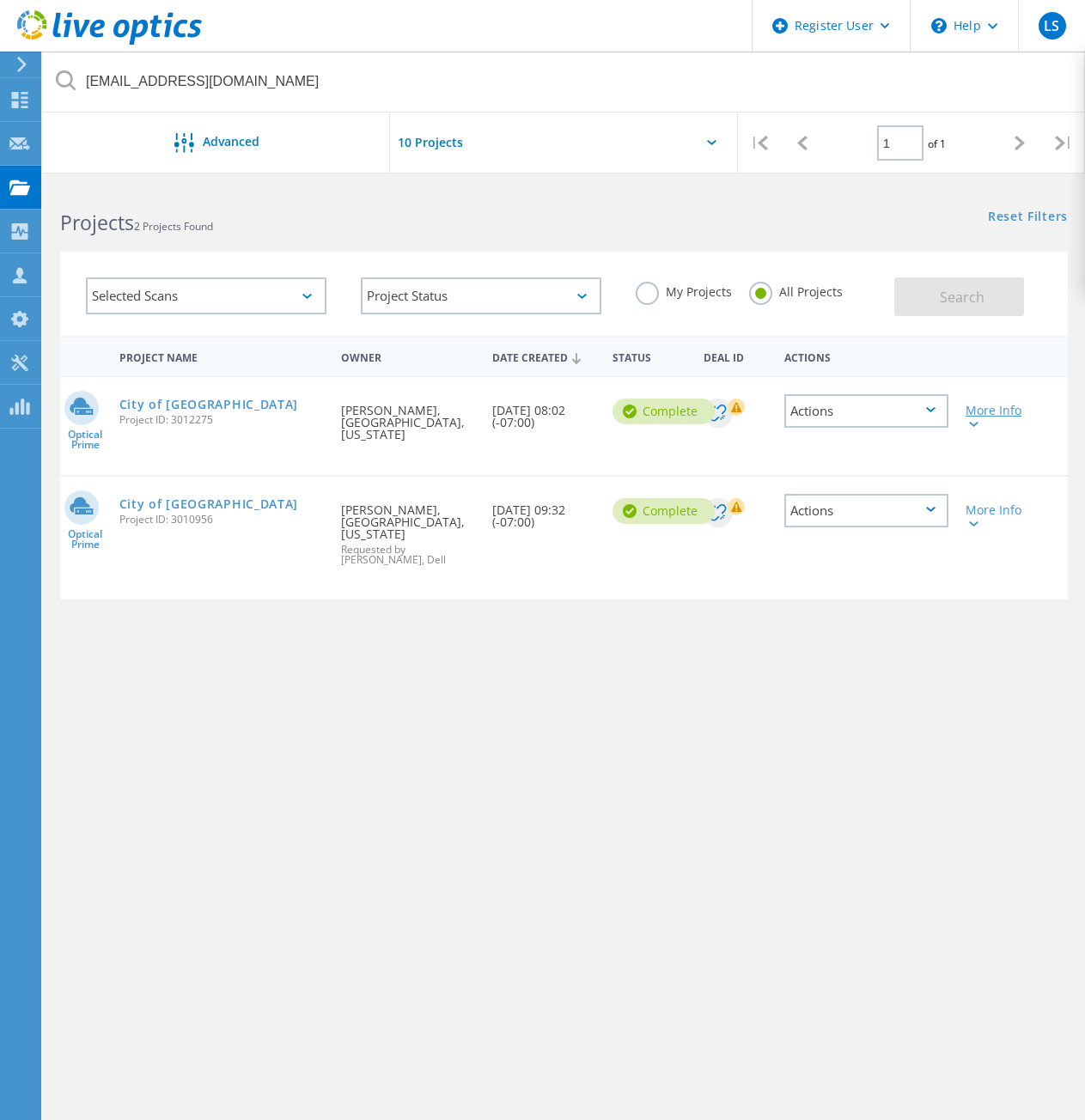
click at [992, 406] on div "More Info" at bounding box center [997, 416] width 63 height 24
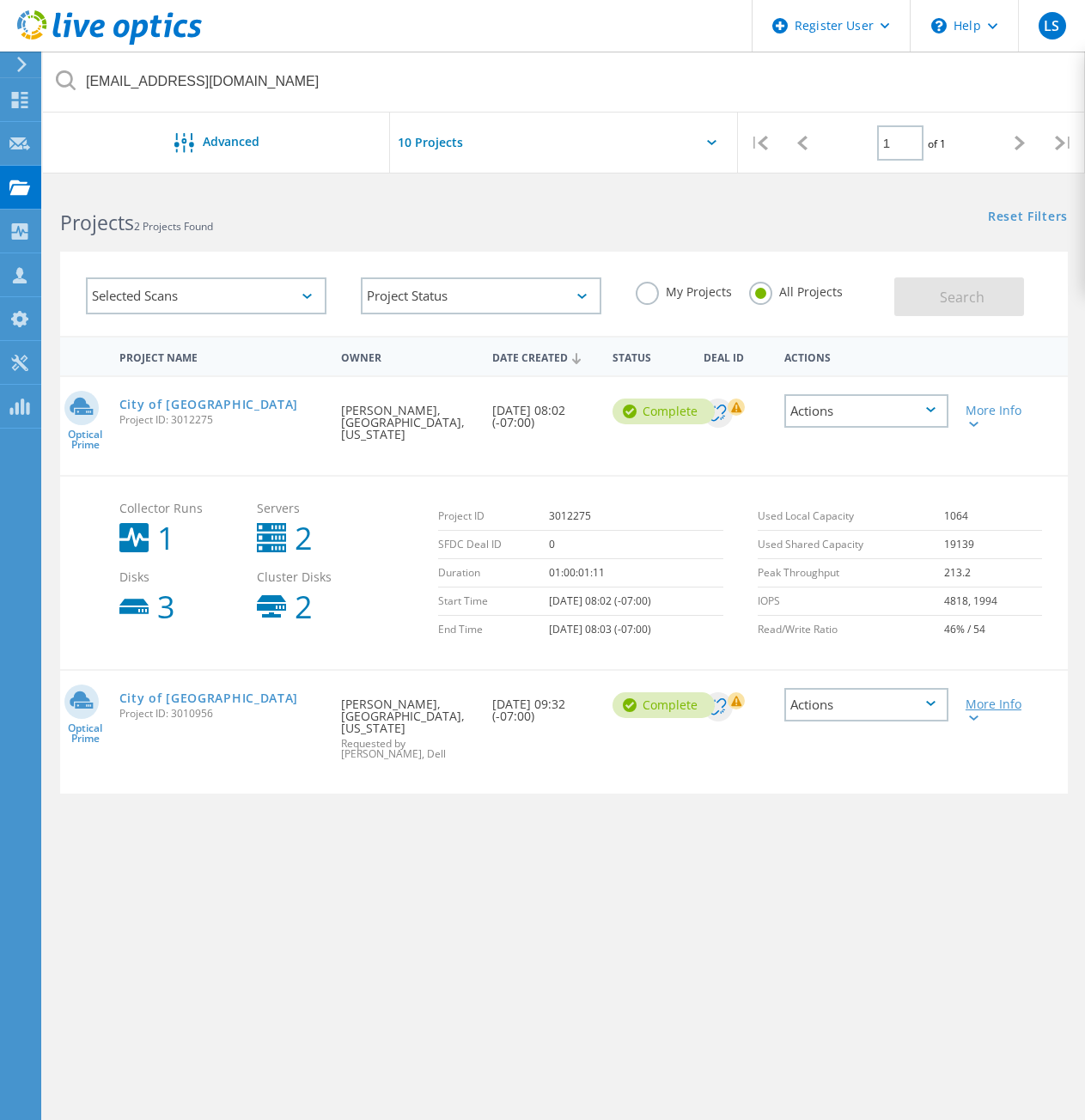
click at [996, 717] on div "More Info" at bounding box center [997, 710] width 63 height 24
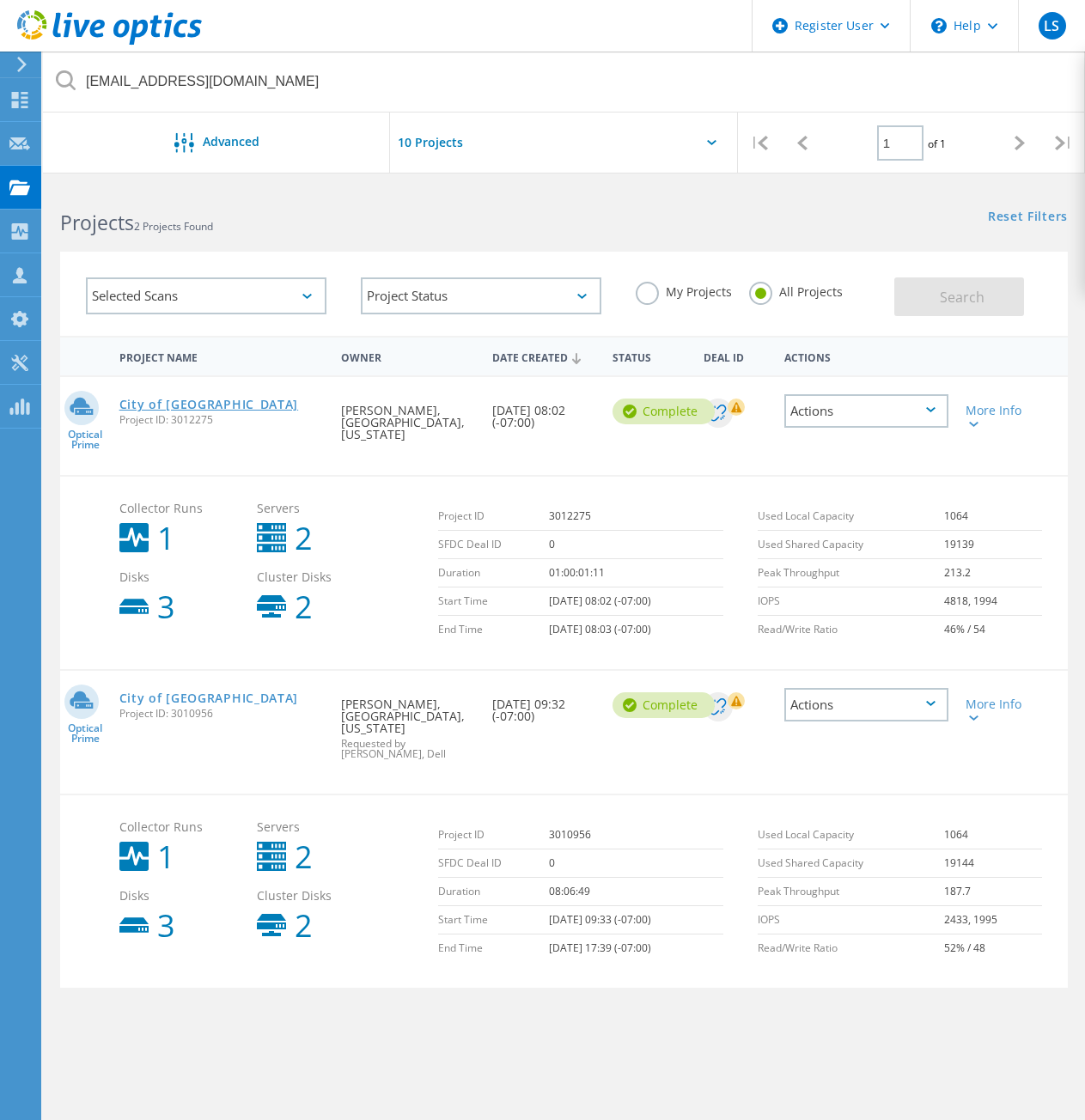
click at [163, 404] on link "City of [GEOGRAPHIC_DATA]" at bounding box center [209, 404] width 180 height 12
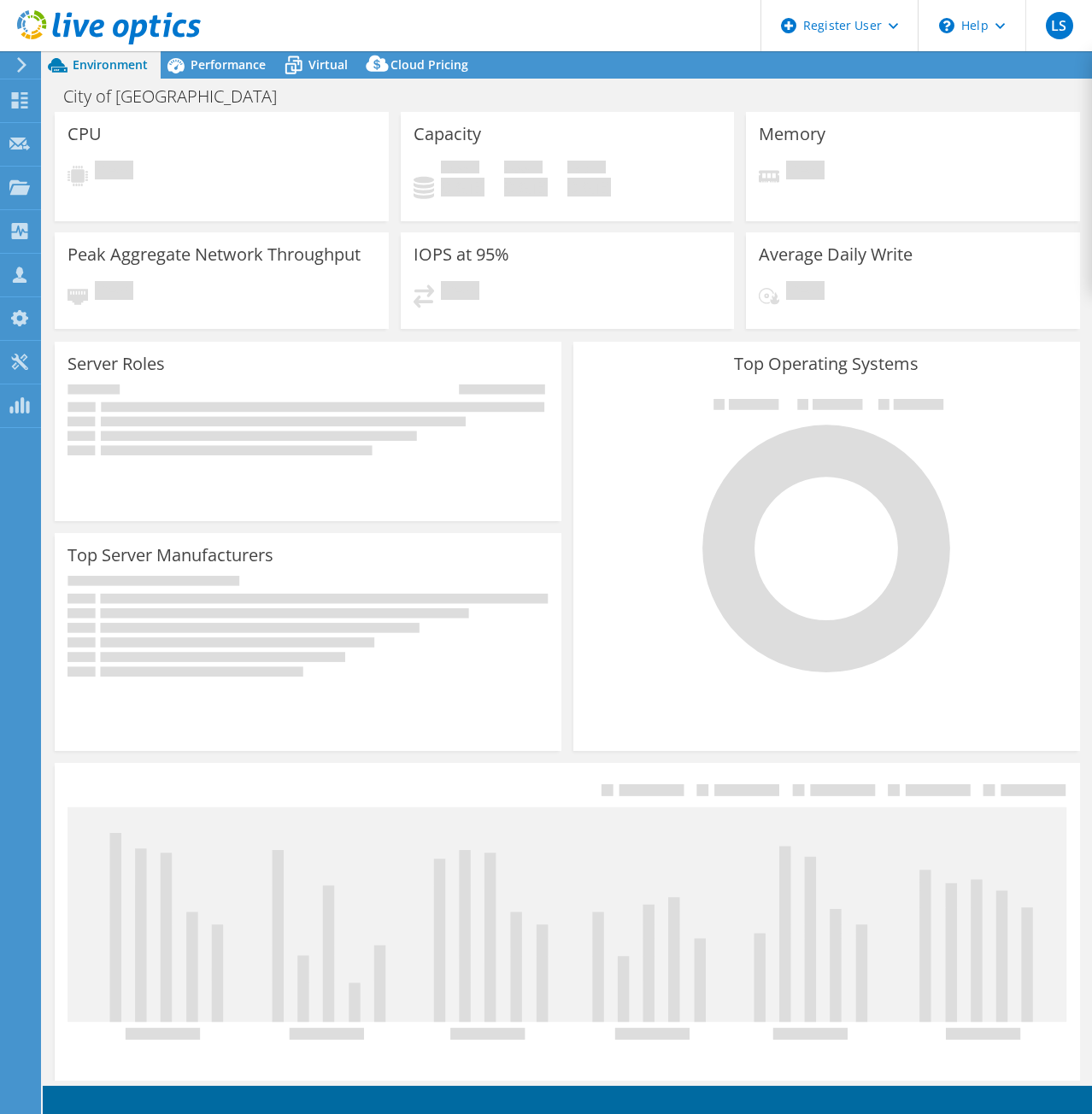
select select "USD"
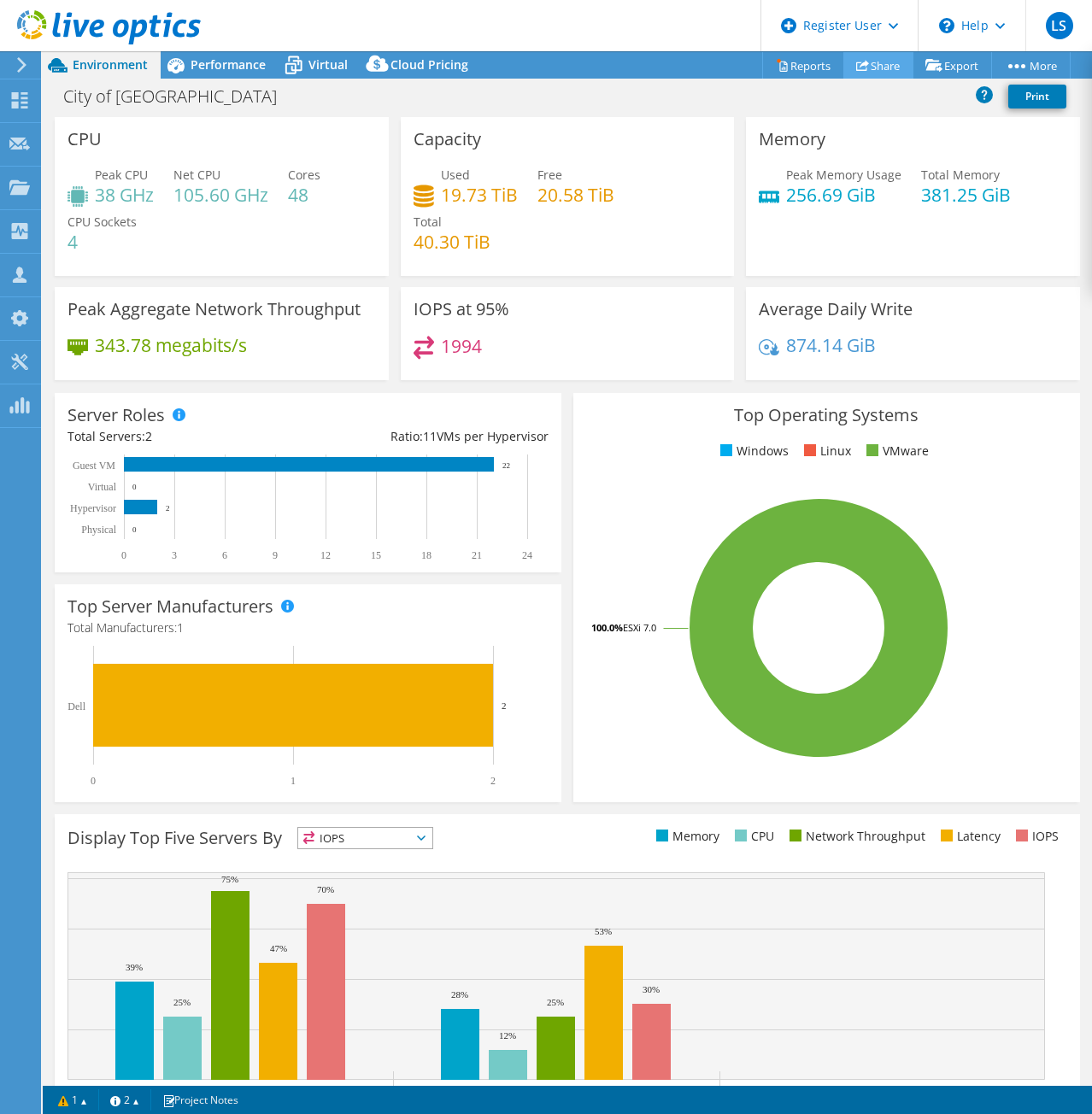
click at [860, 61] on link "Share" at bounding box center [878, 65] width 70 height 26
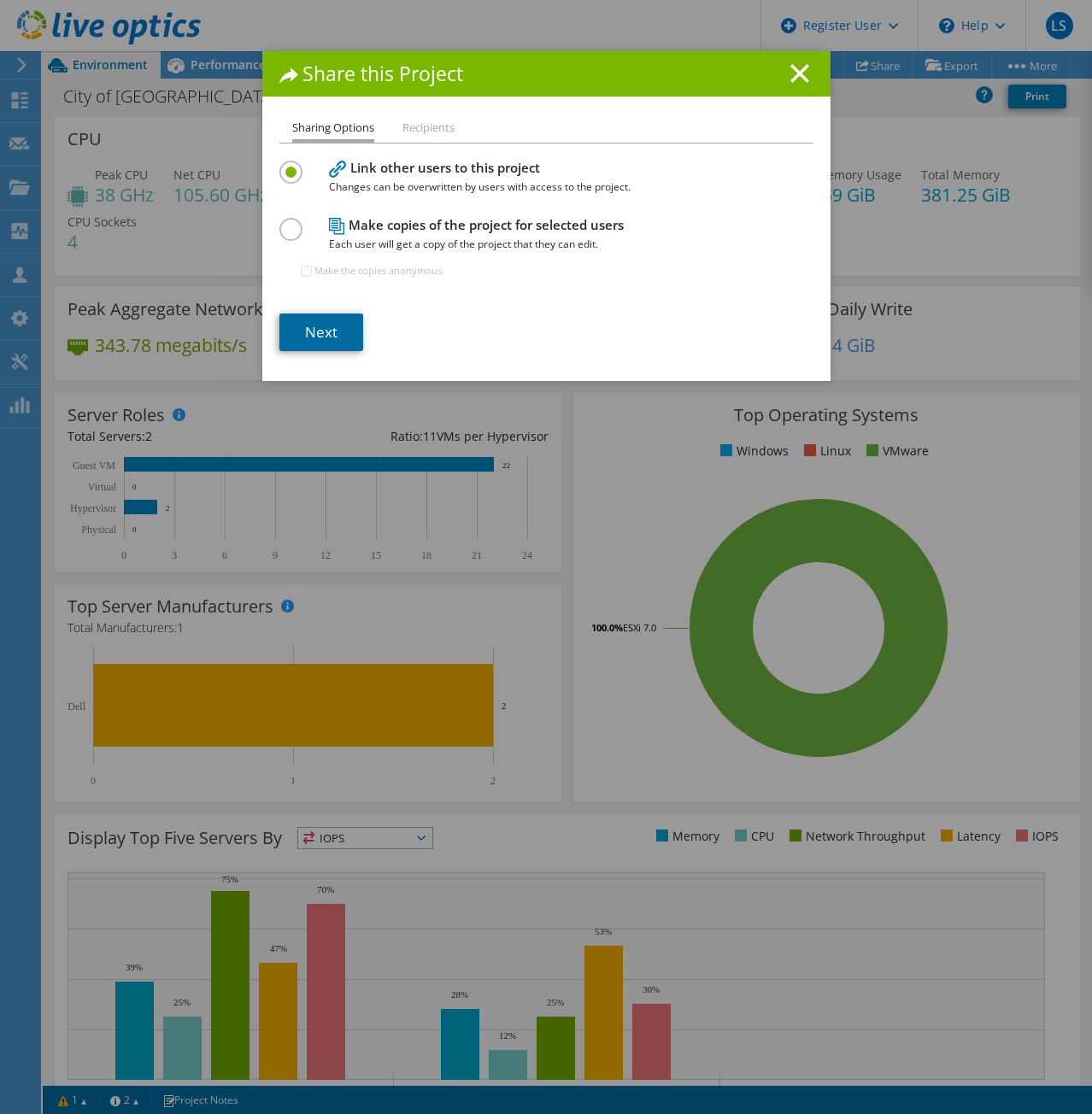
click at [321, 337] on link "Next" at bounding box center [322, 332] width 84 height 38
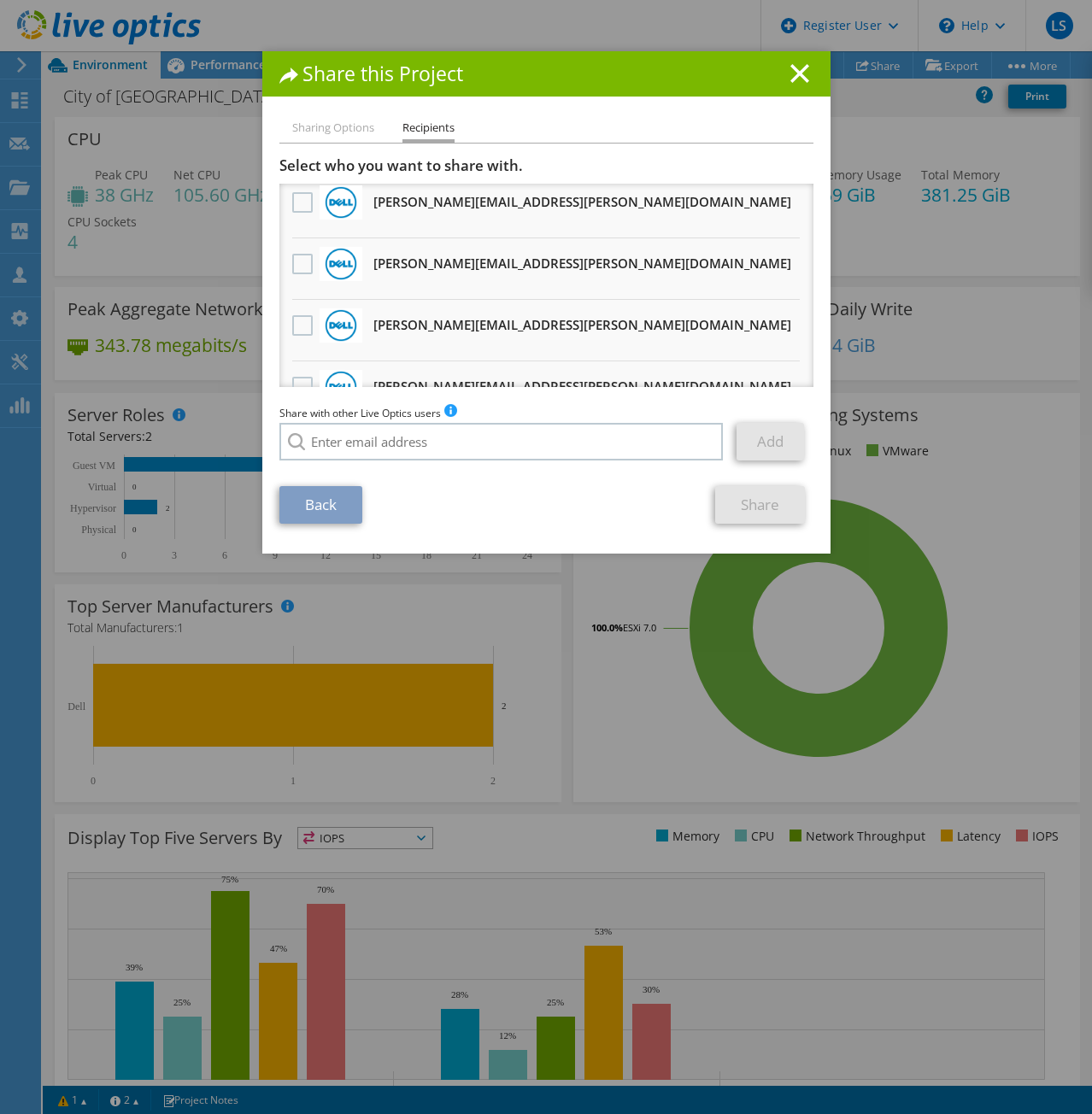
scroll to position [720, 0]
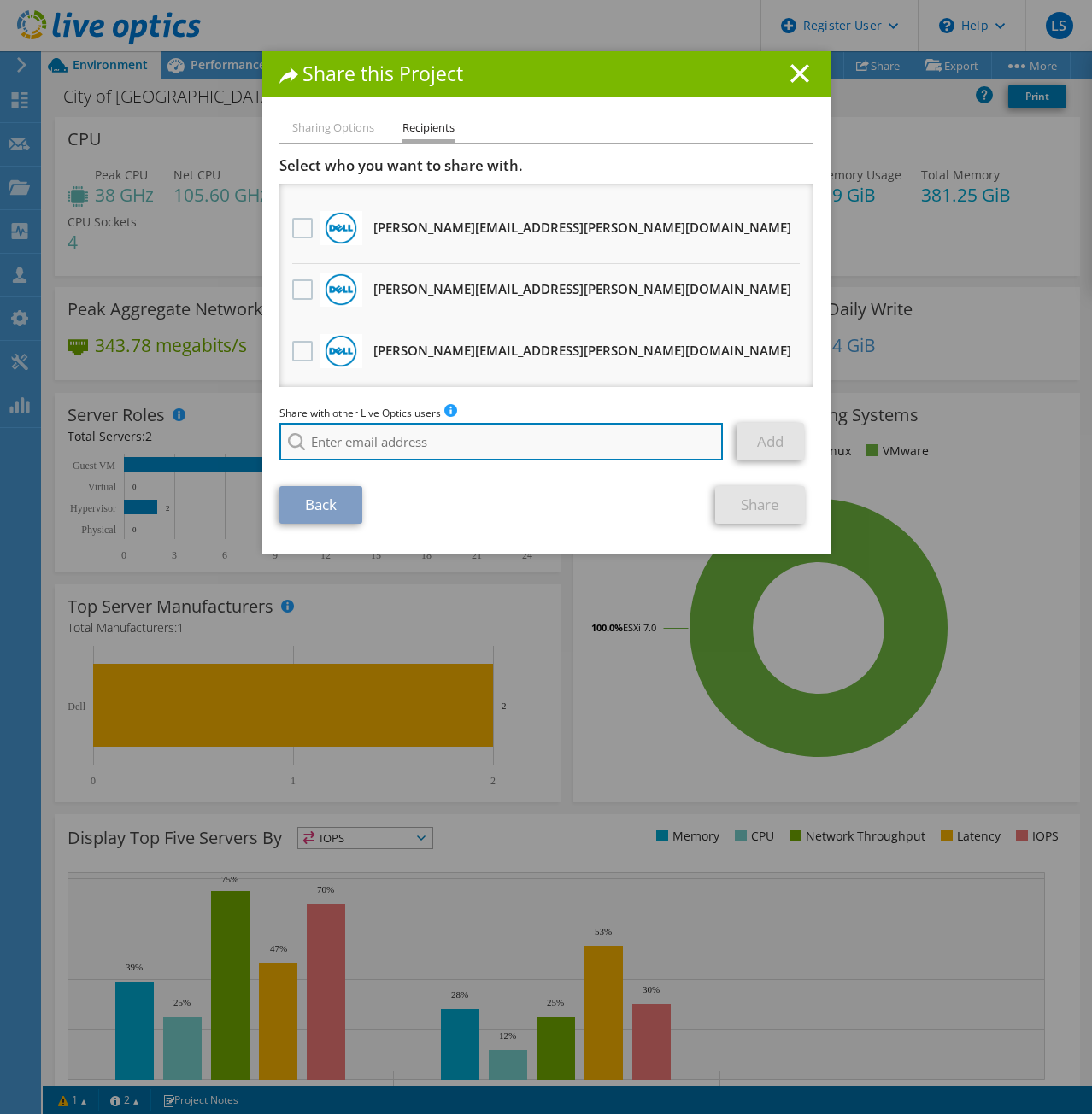
click at [351, 446] on input "search" at bounding box center [501, 441] width 444 height 38
paste input "rgray@davenportgroup.com"
type input "rgray@davenportgroup.com"
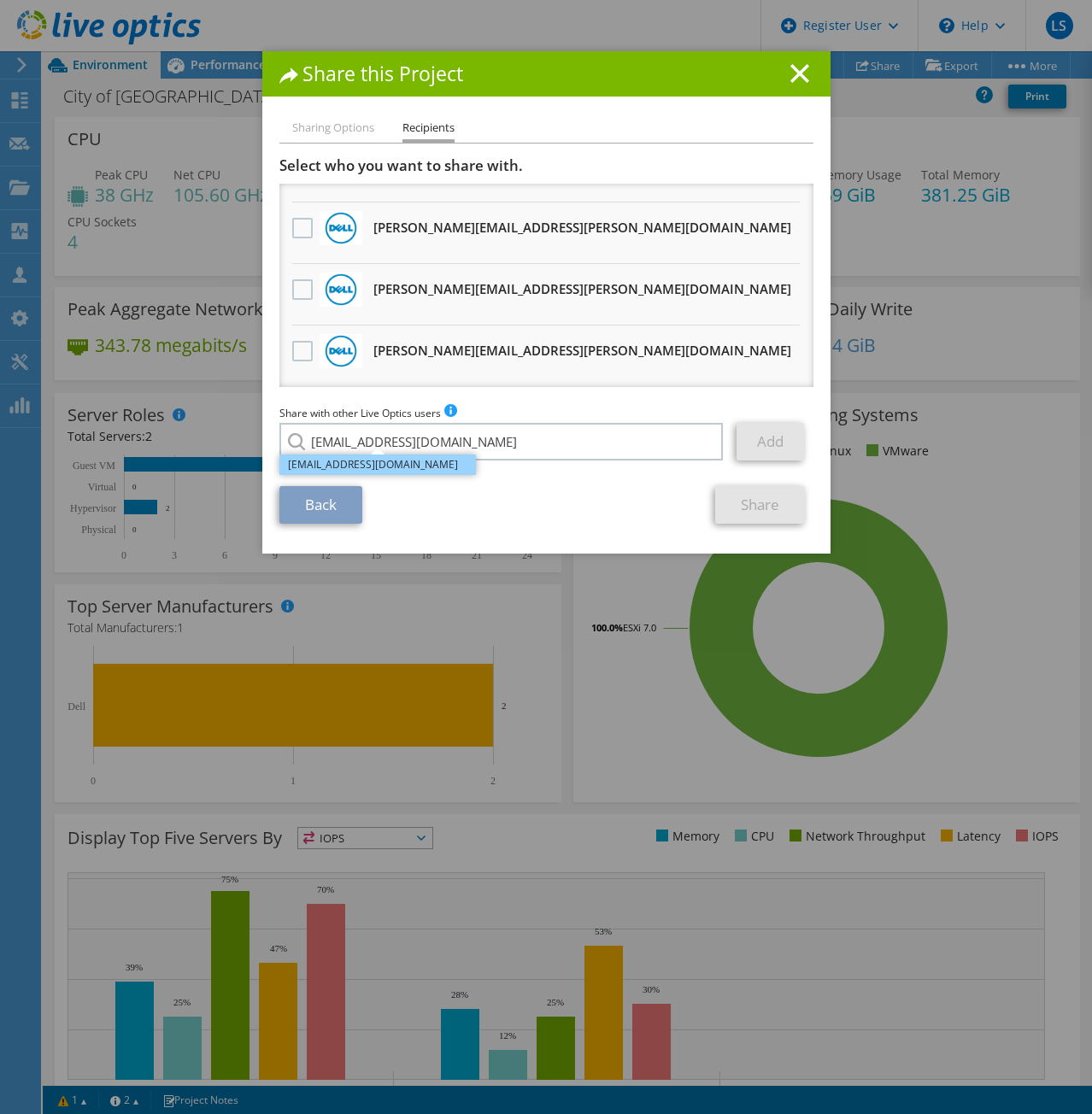
click at [378, 462] on li "rgray@davenportgroup.com" at bounding box center [378, 464] width 196 height 20
click at [774, 438] on link "Add" at bounding box center [769, 441] width 67 height 38
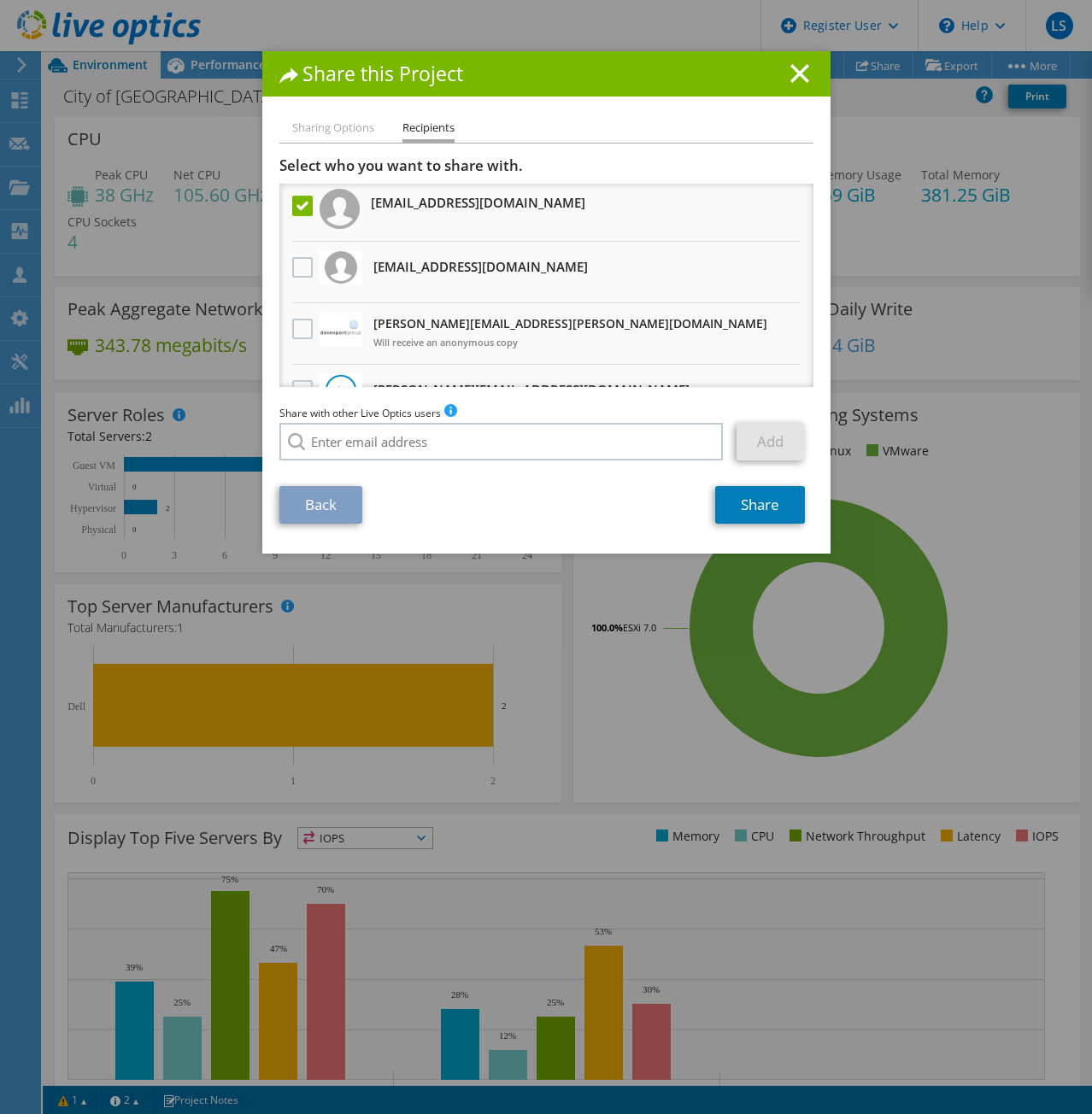
scroll to position [0, 0]
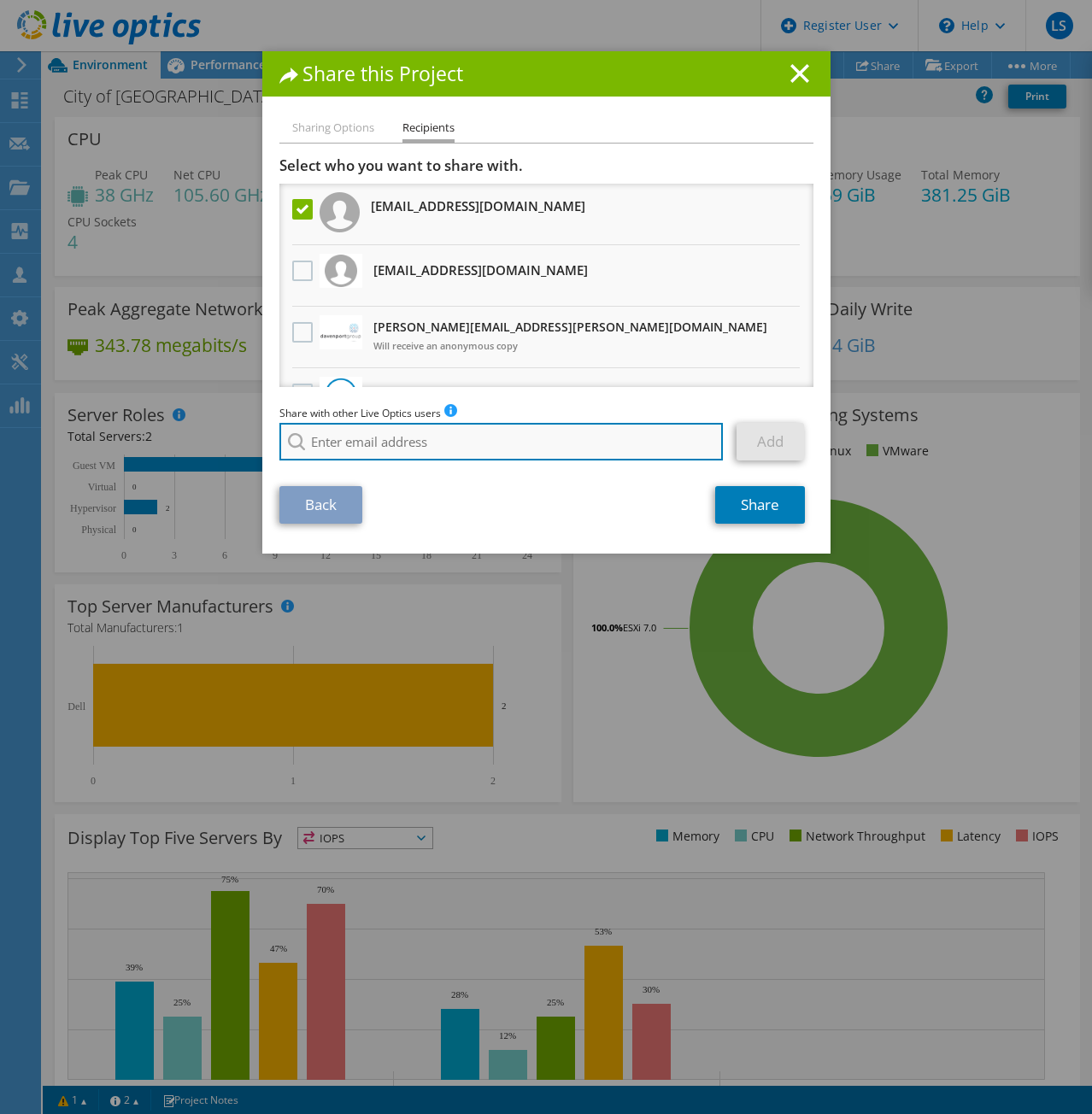
click at [402, 433] on input "search" at bounding box center [501, 441] width 444 height 38
paste input "benjamin.smoker@davenportgroup.com"
type input "benjamin.smoker@davenportgroup.com"
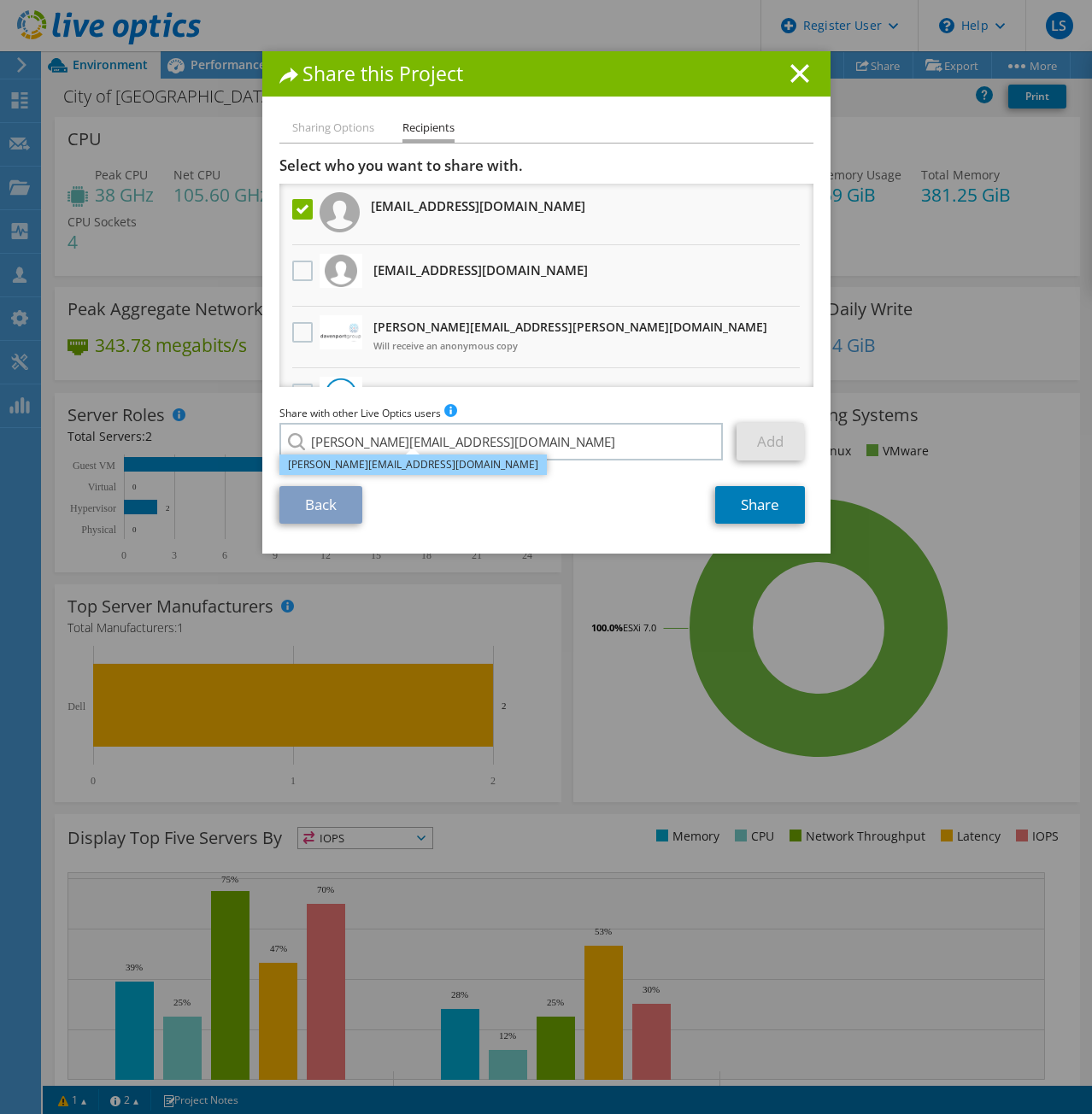
click at [385, 462] on li "benjamin.smoker@davenportgroup.com" at bounding box center [413, 464] width 267 height 20
click at [757, 445] on link "Add" at bounding box center [769, 441] width 67 height 38
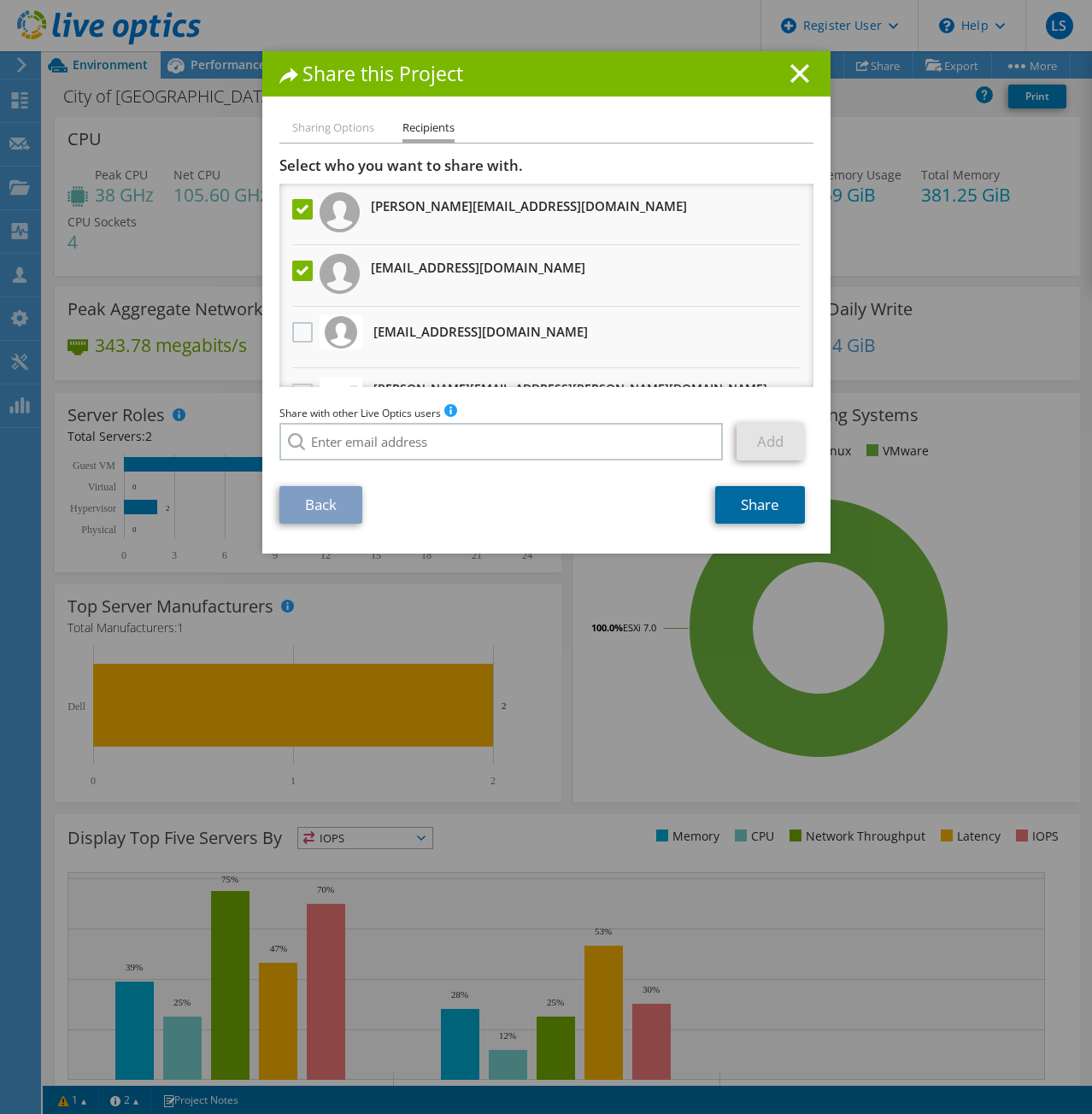
click at [734, 505] on link "Share" at bounding box center [760, 504] width 89 height 38
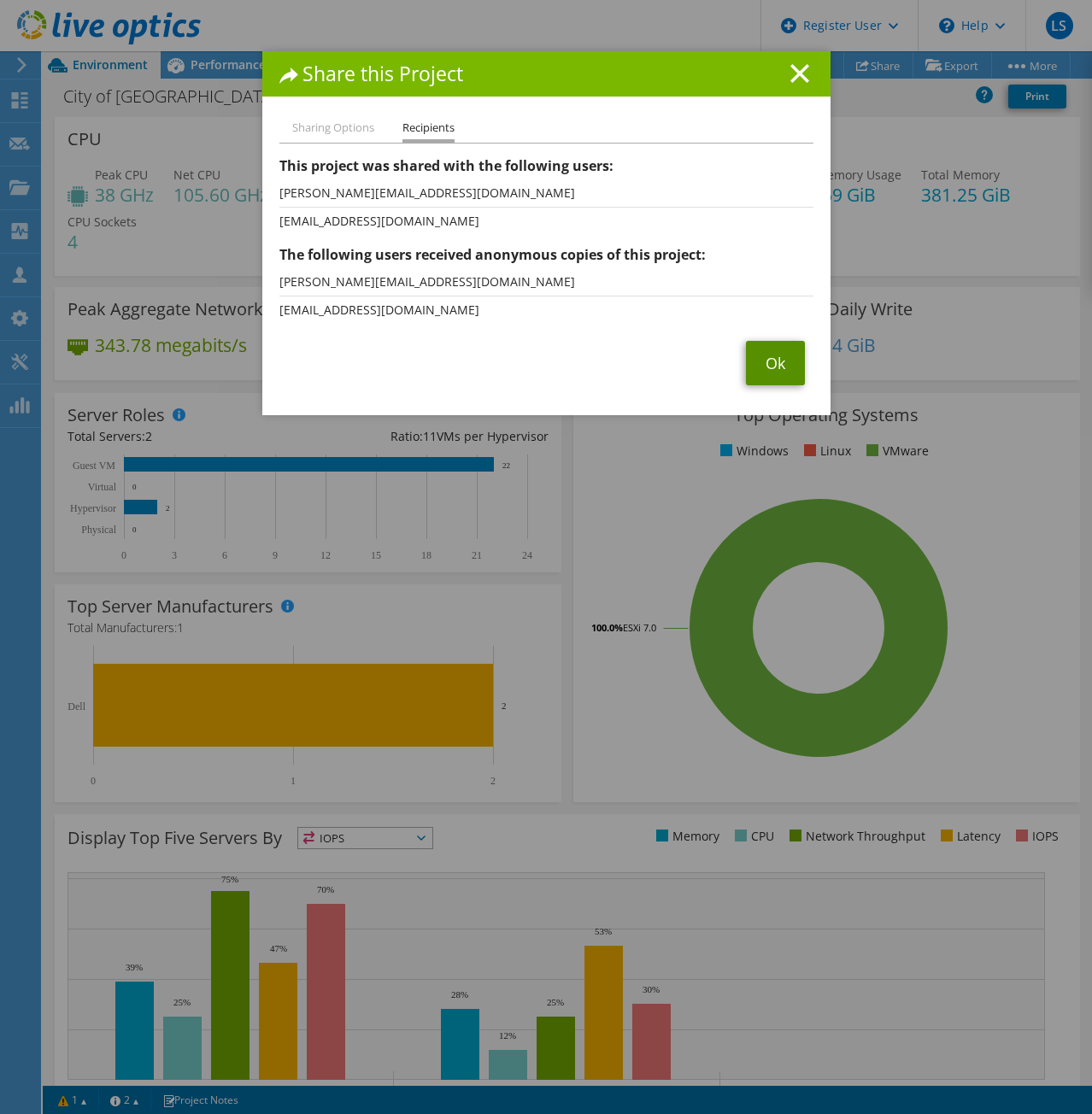
click at [776, 372] on link "Ok" at bounding box center [775, 363] width 59 height 45
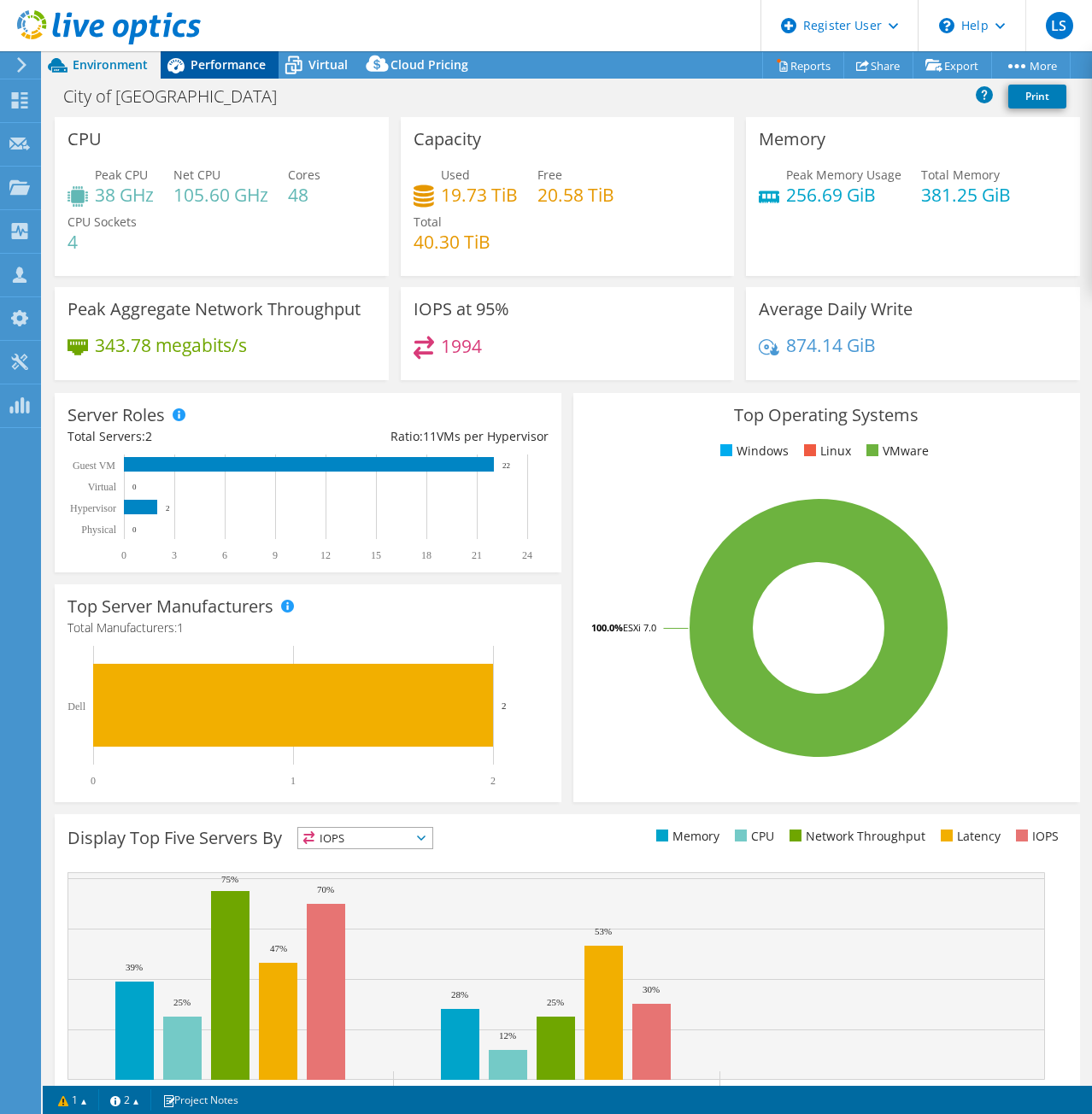
click at [230, 64] on span "Performance" at bounding box center [227, 64] width 75 height 17
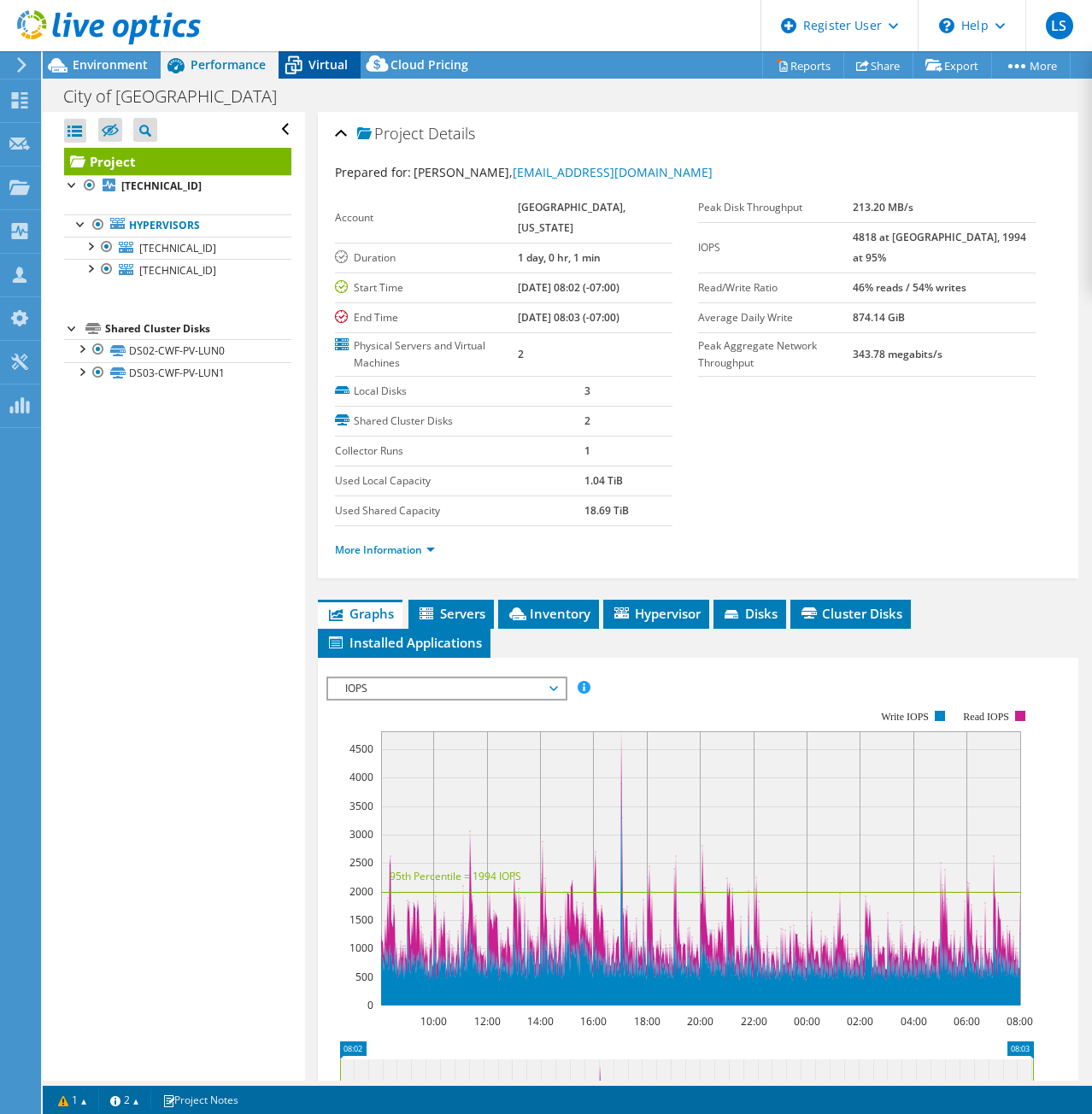
click at [317, 69] on span "Virtual" at bounding box center [328, 64] width 39 height 17
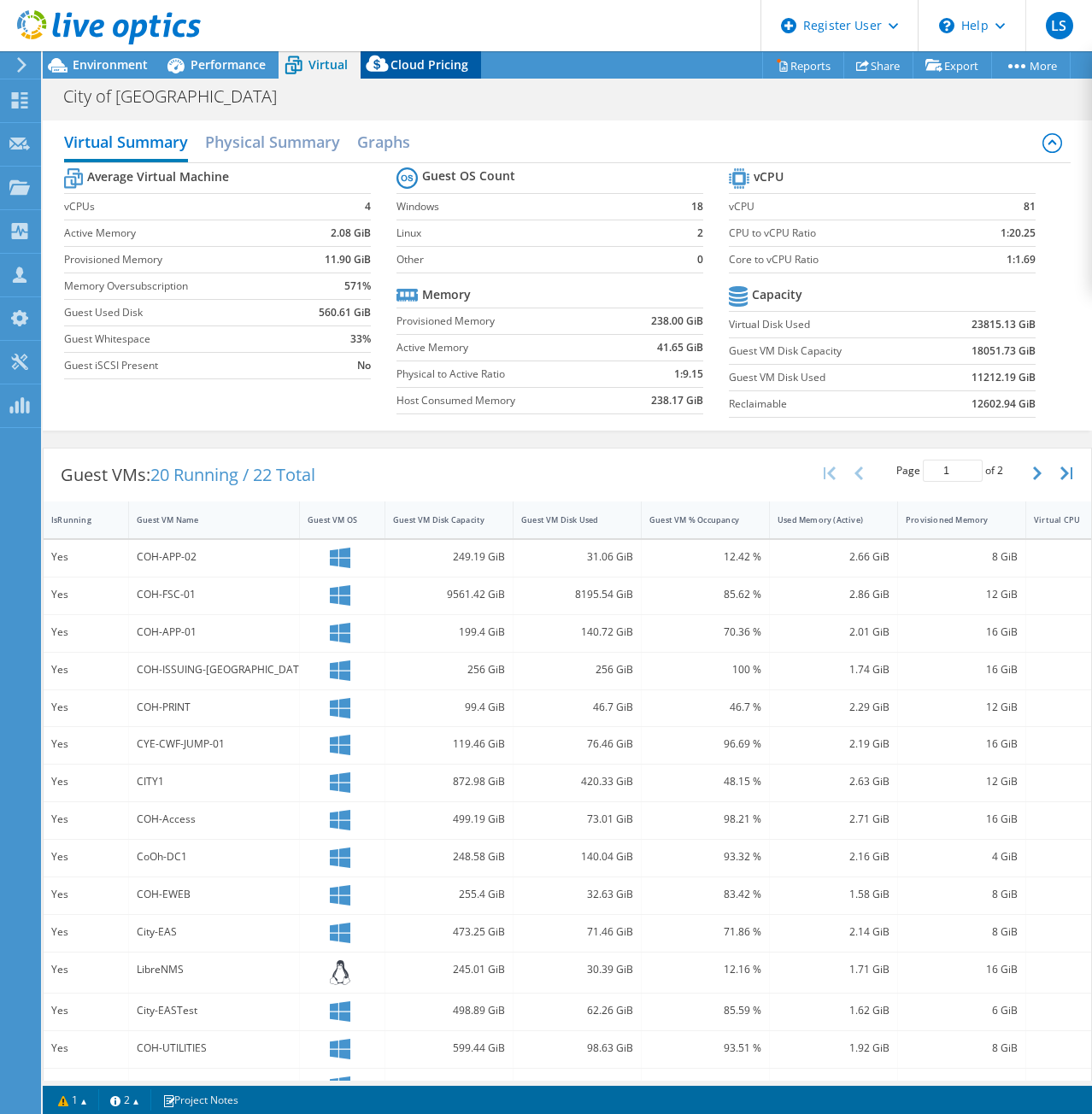
click at [423, 59] on span "Cloud Pricing" at bounding box center [429, 64] width 78 height 17
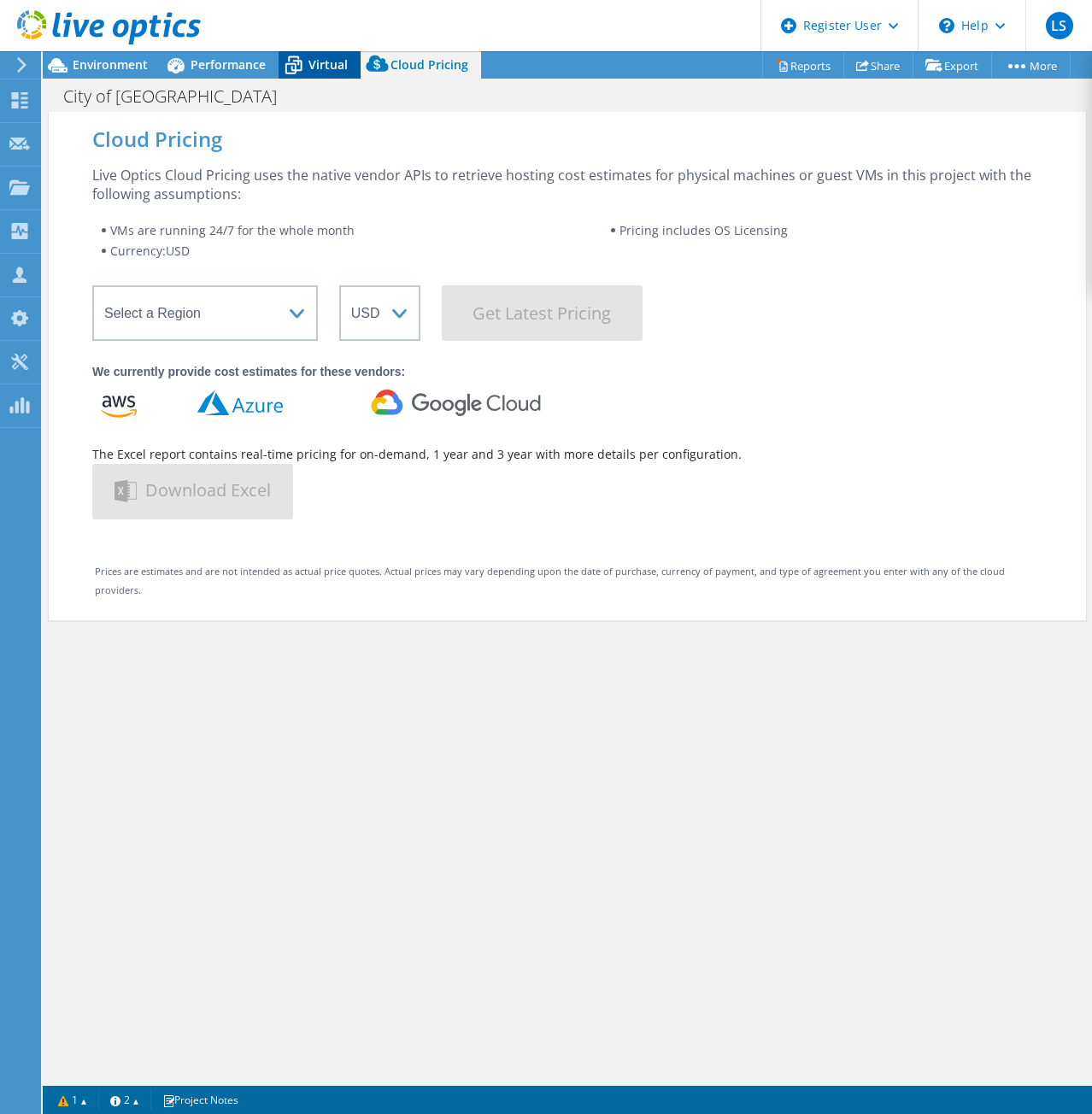
click at [303, 64] on icon at bounding box center [293, 65] width 30 height 30
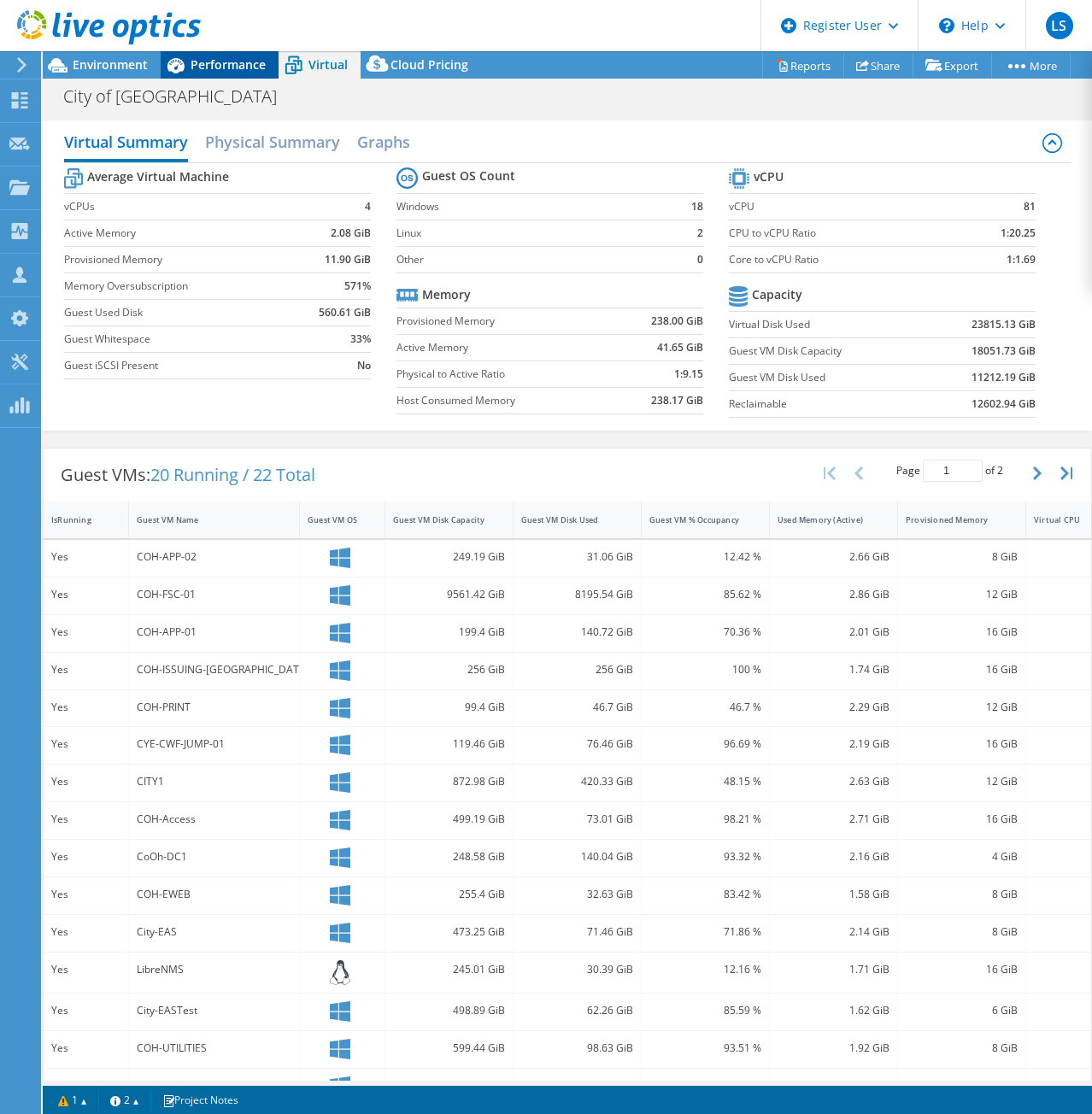
click at [207, 56] on span "Performance" at bounding box center [227, 64] width 75 height 17
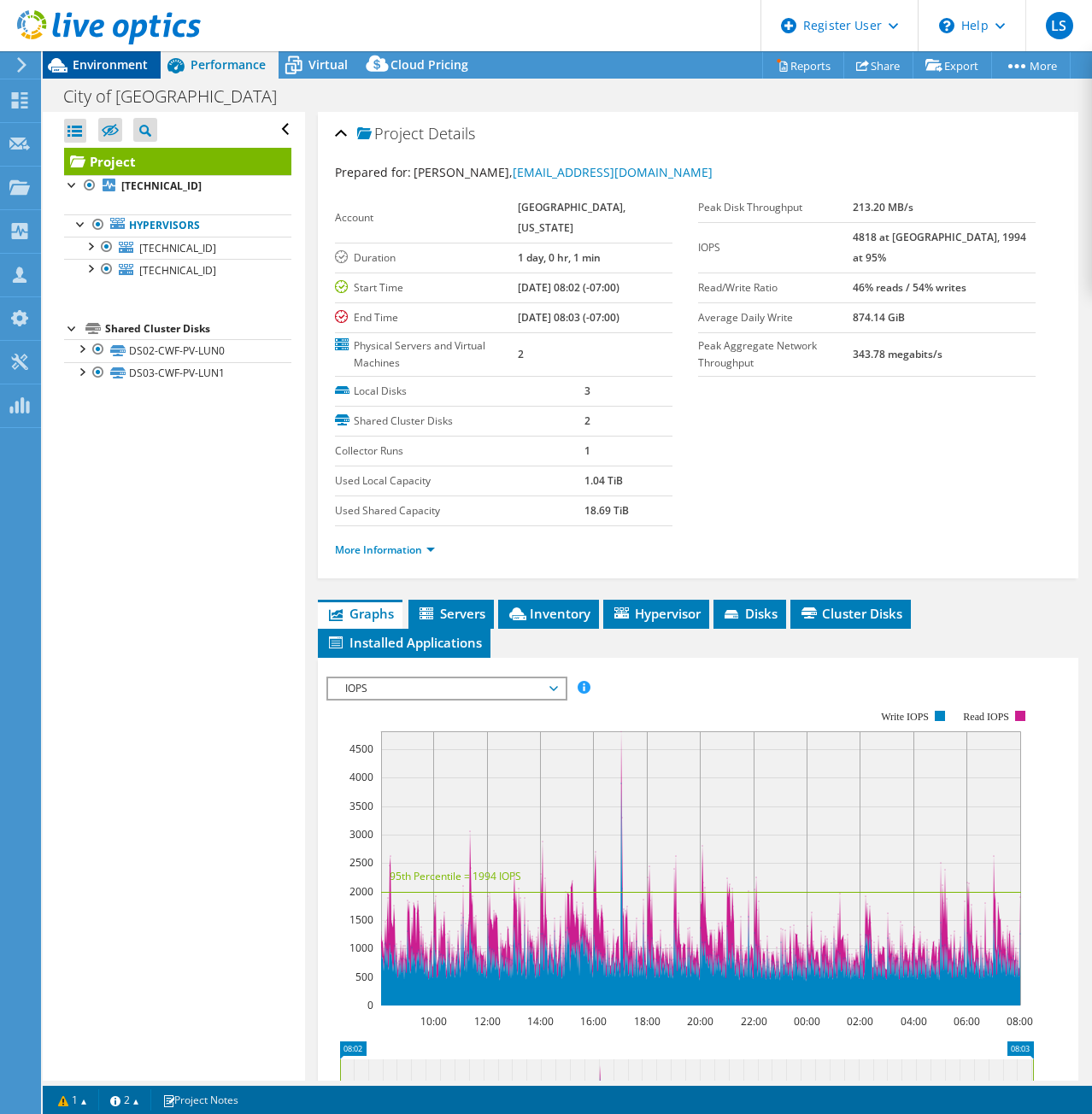
click at [126, 59] on span "Environment" at bounding box center [110, 64] width 75 height 17
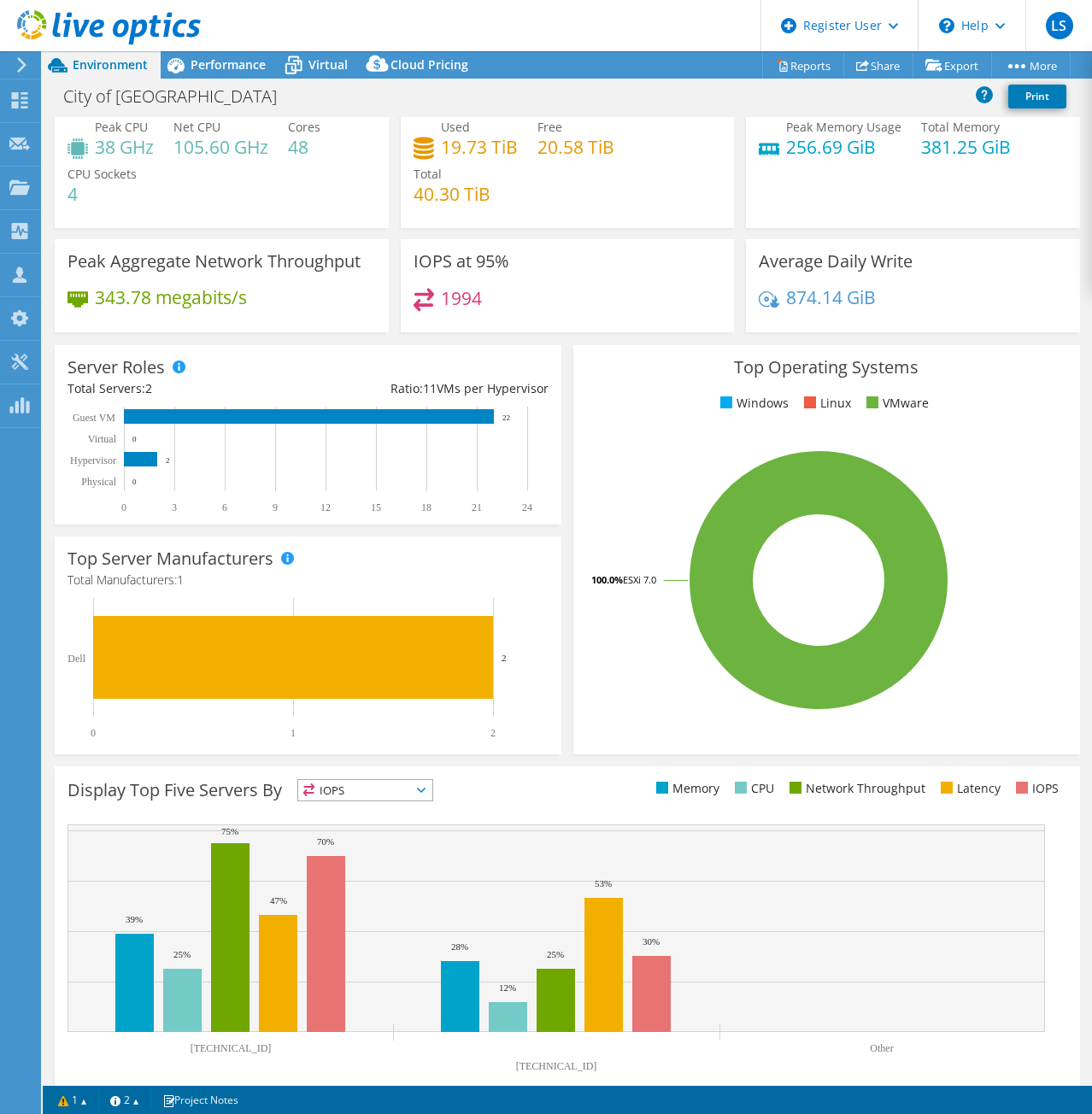
scroll to position [74, 0]
